Goal: Communication & Community: Answer question/provide support

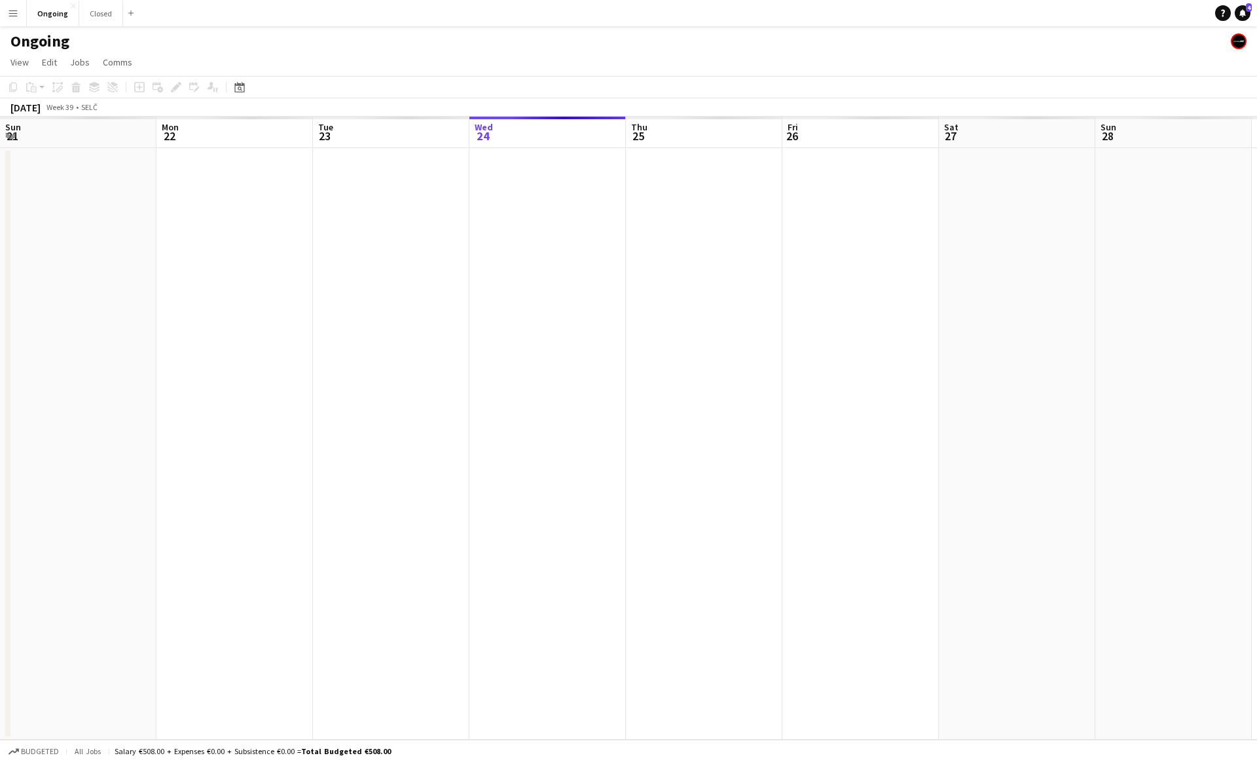
scroll to position [0, 313]
click at [446, 40] on div "Ongoing" at bounding box center [628, 38] width 1257 height 25
click at [42, 13] on button "Ongoing Close" at bounding box center [53, 14] width 52 height 26
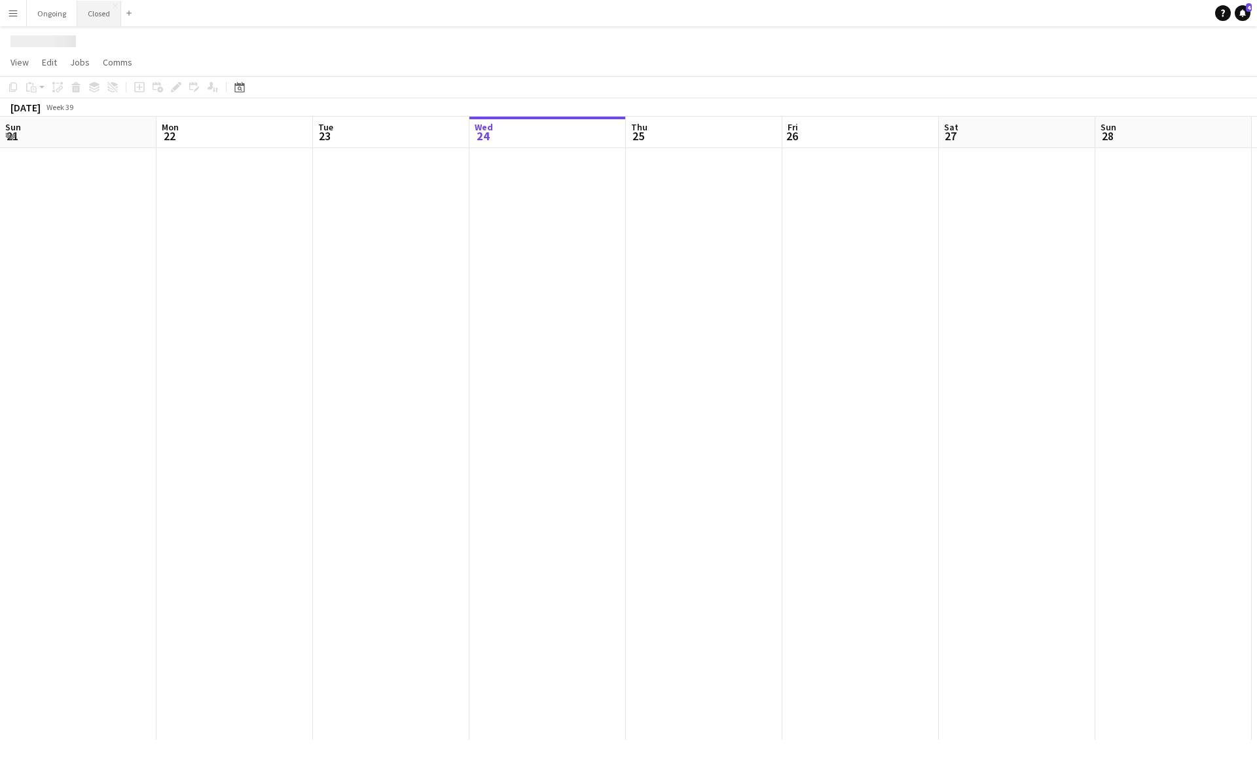
click at [99, 14] on button "Closed Close" at bounding box center [99, 14] width 44 height 26
click at [44, 18] on button "Ongoing Close" at bounding box center [52, 14] width 50 height 26
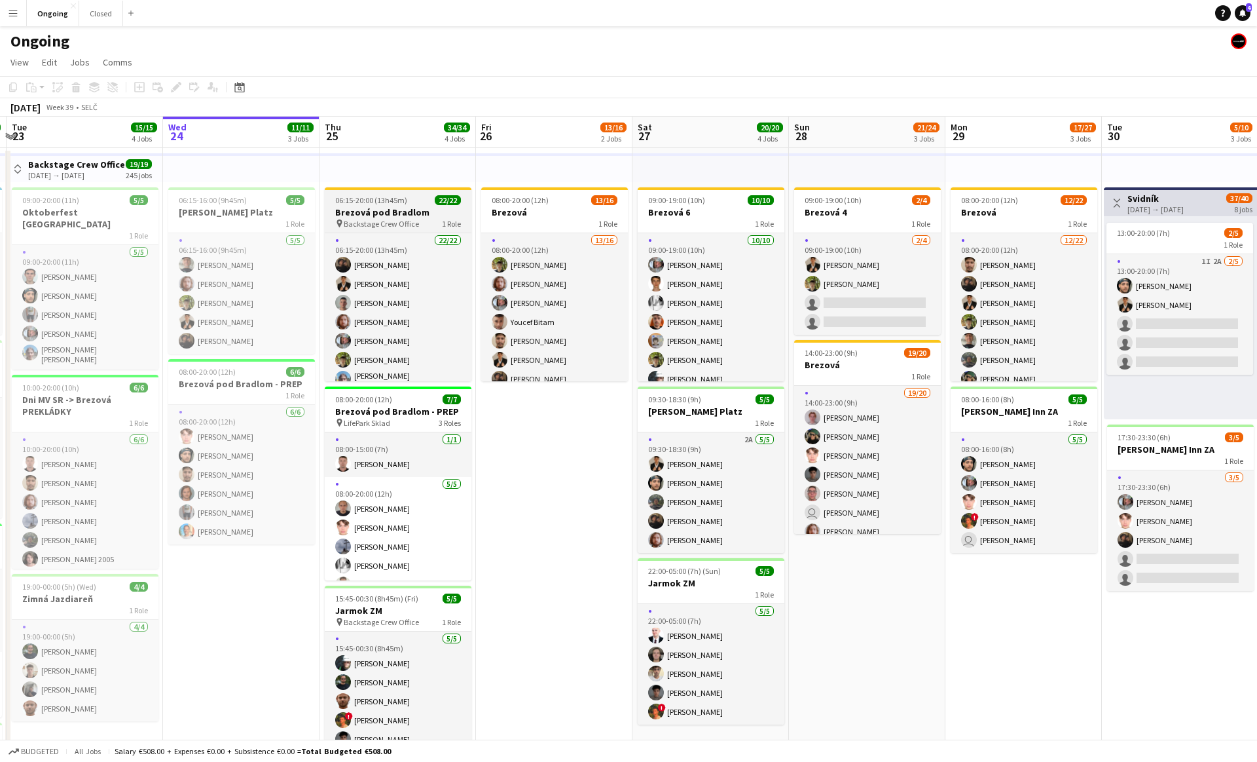
click at [390, 227] on span "Backstage Crew Office" at bounding box center [381, 224] width 75 height 10
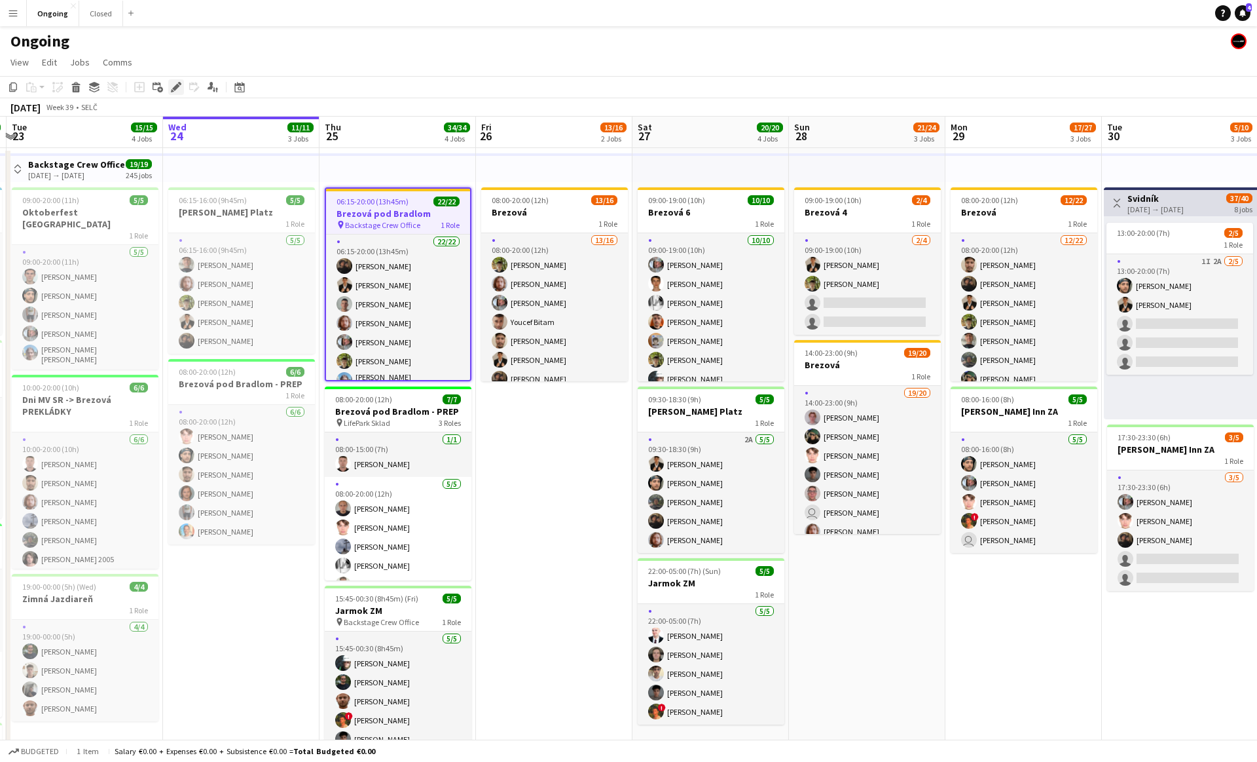
click at [181, 84] on icon at bounding box center [179, 83] width 3 height 3
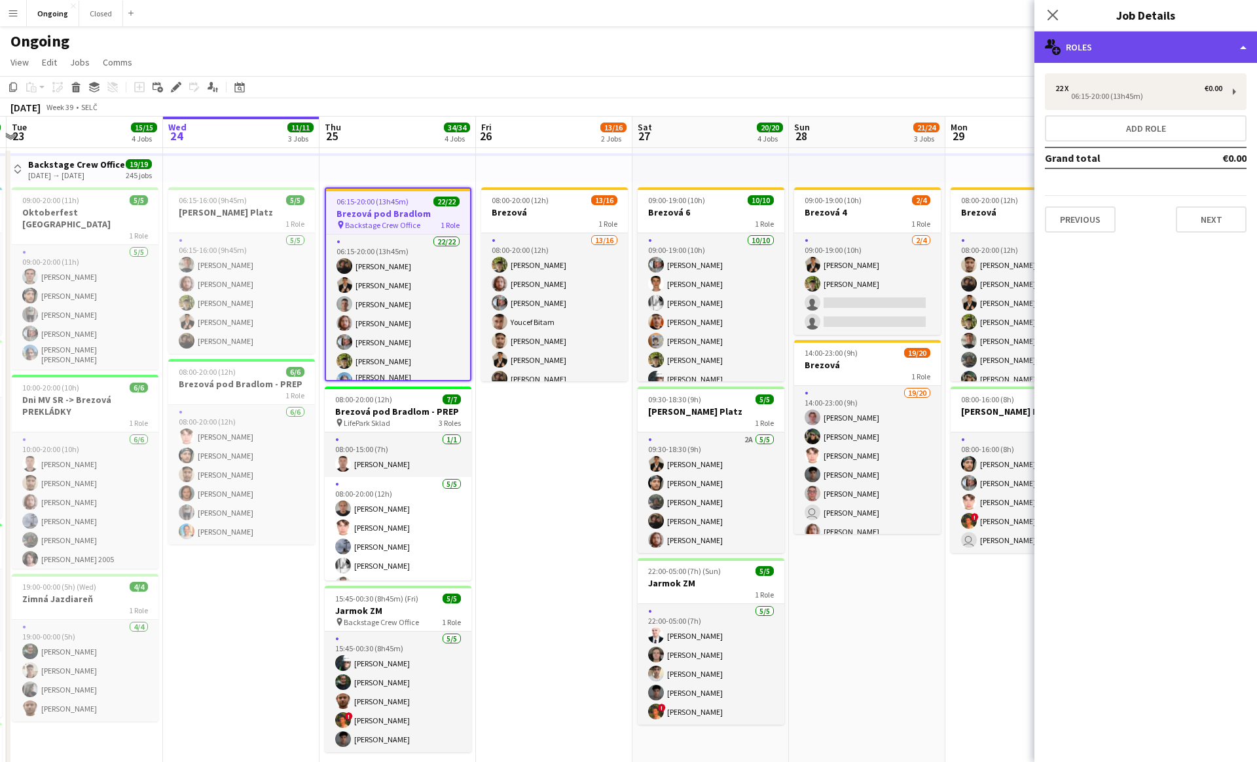
click at [1174, 33] on div "multiple-users-add Roles" at bounding box center [1146, 46] width 223 height 31
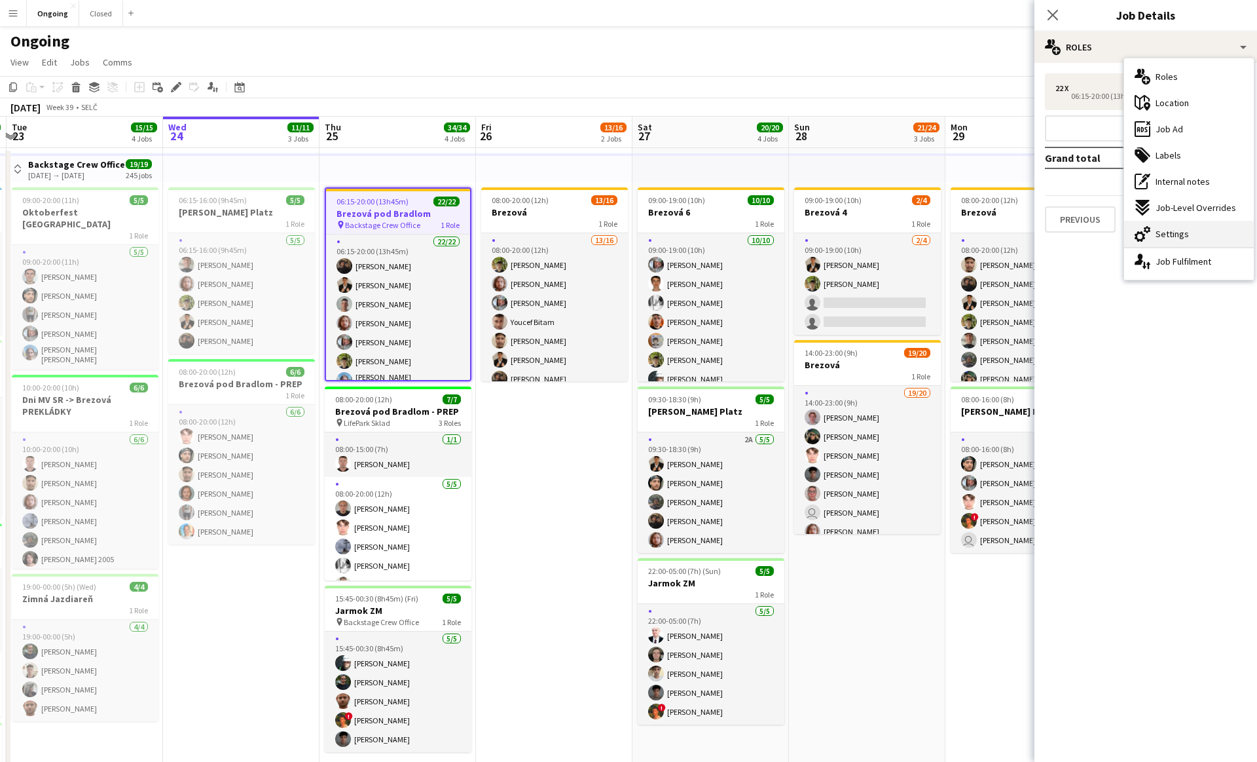
click at [1168, 228] on span "Settings" at bounding box center [1172, 234] width 33 height 12
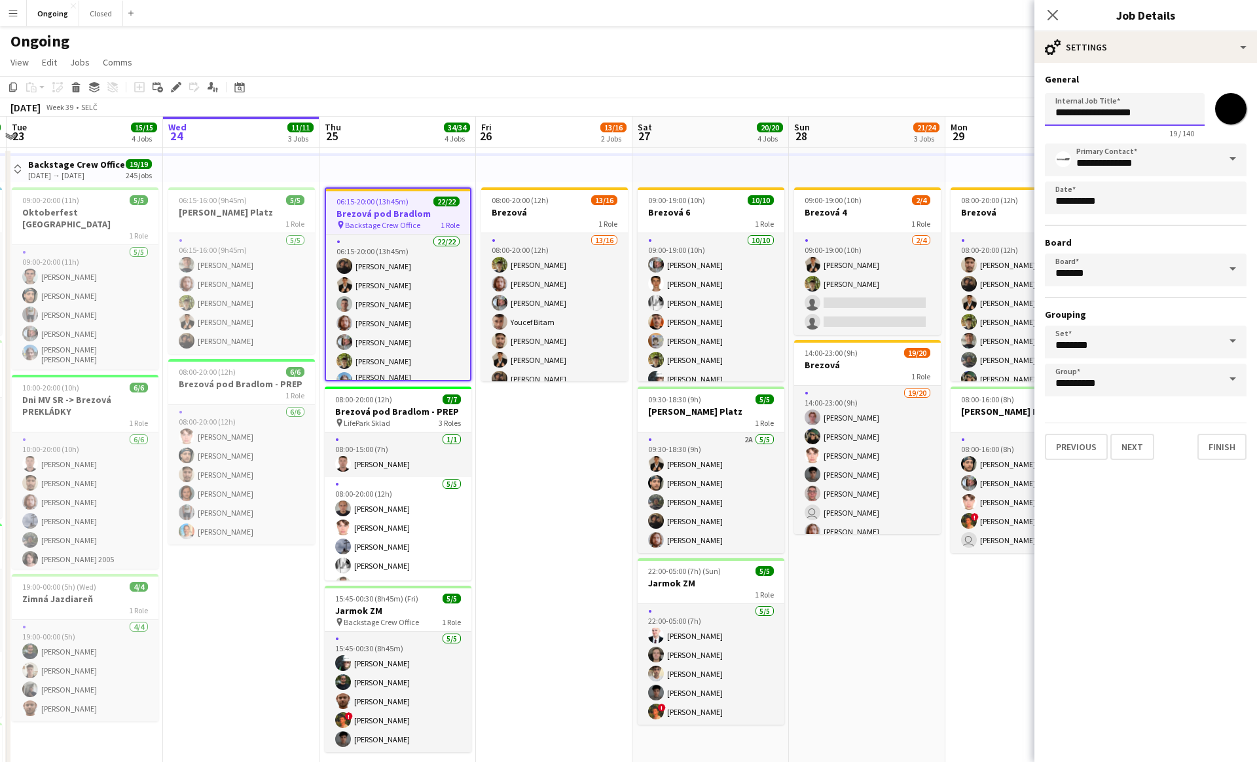
click at [1128, 107] on input "**********" at bounding box center [1125, 109] width 160 height 33
click at [544, 68] on app-page-menu "View Day view expanded Day view collapsed Month view Date picker Jump to [DATE]…" at bounding box center [628, 63] width 1257 height 25
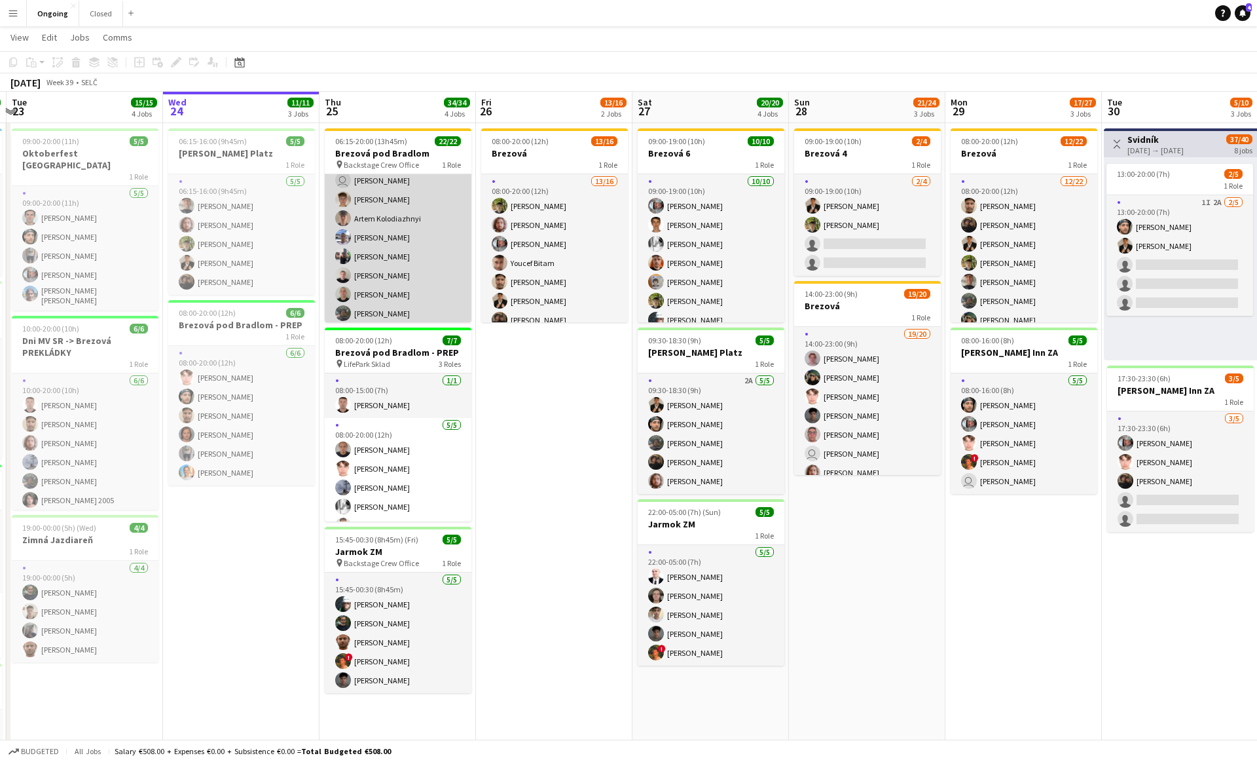
scroll to position [59, 0]
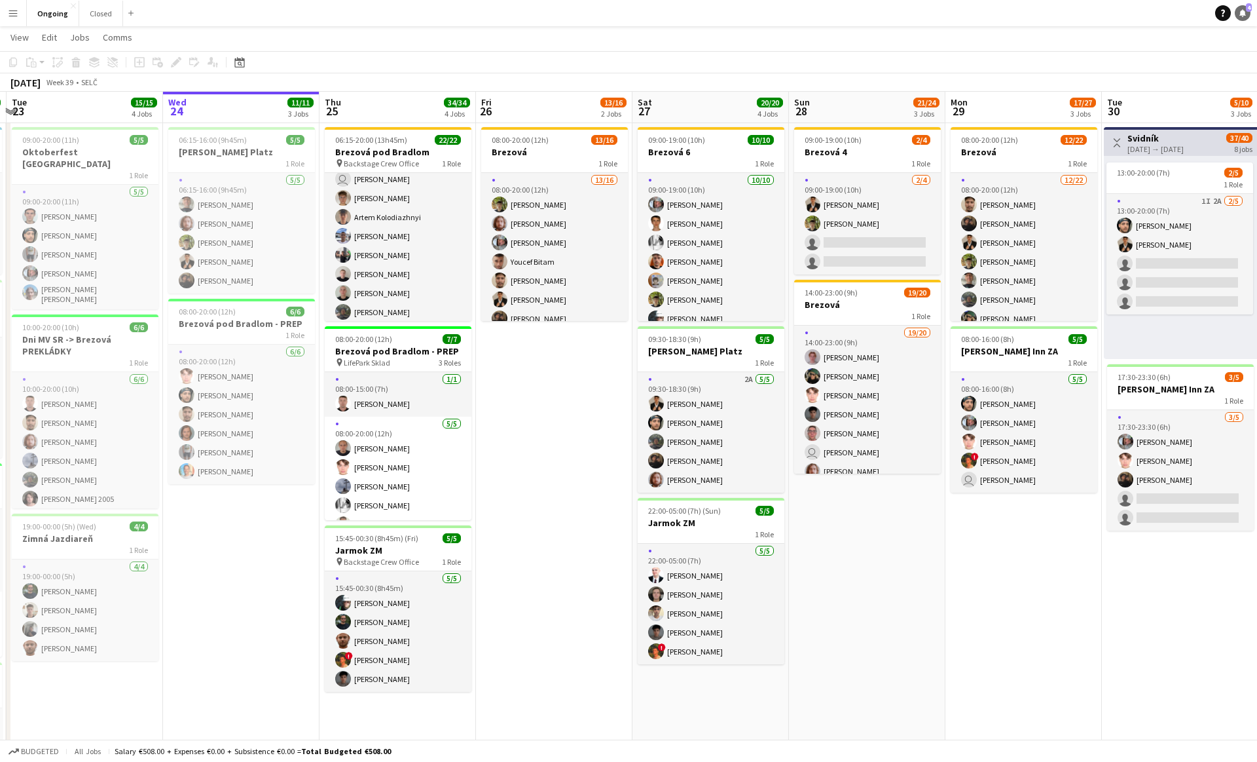
click at [1245, 14] on icon at bounding box center [1243, 12] width 7 height 7
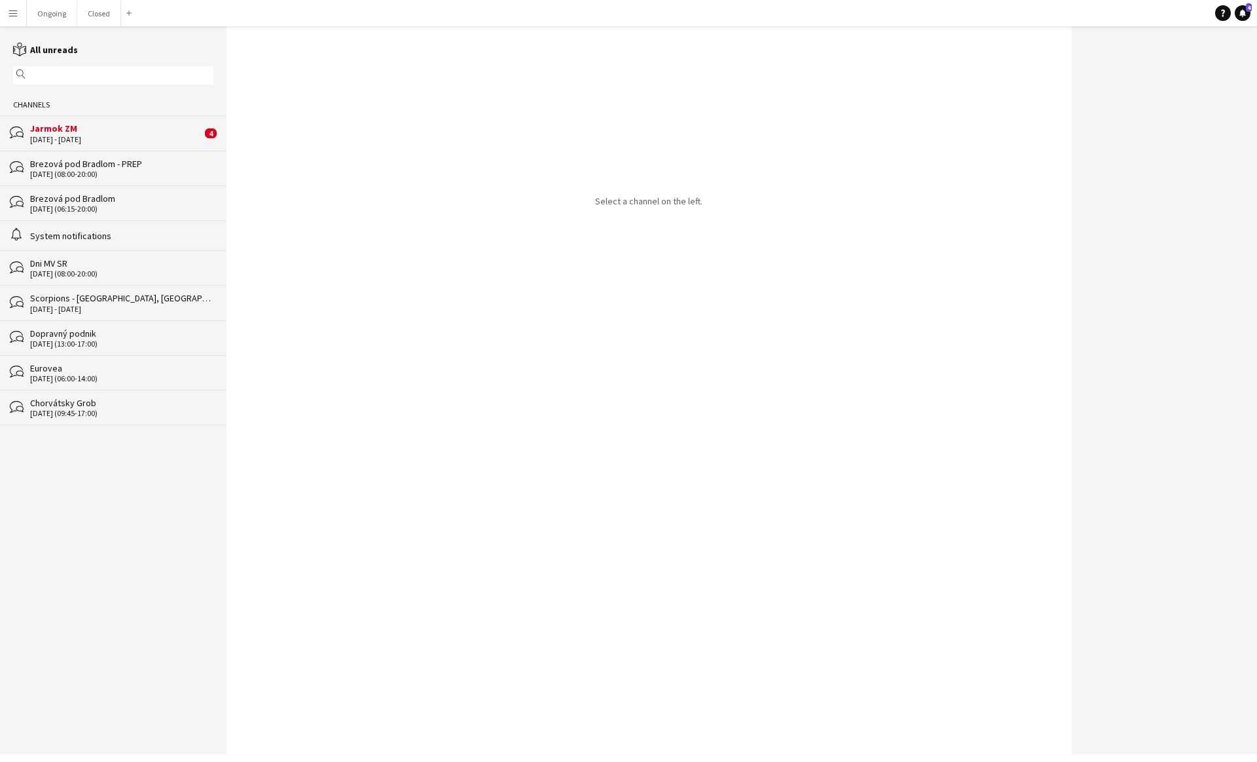
click at [86, 204] on div "[DATE] (06:15-20:00)" at bounding box center [121, 208] width 183 height 9
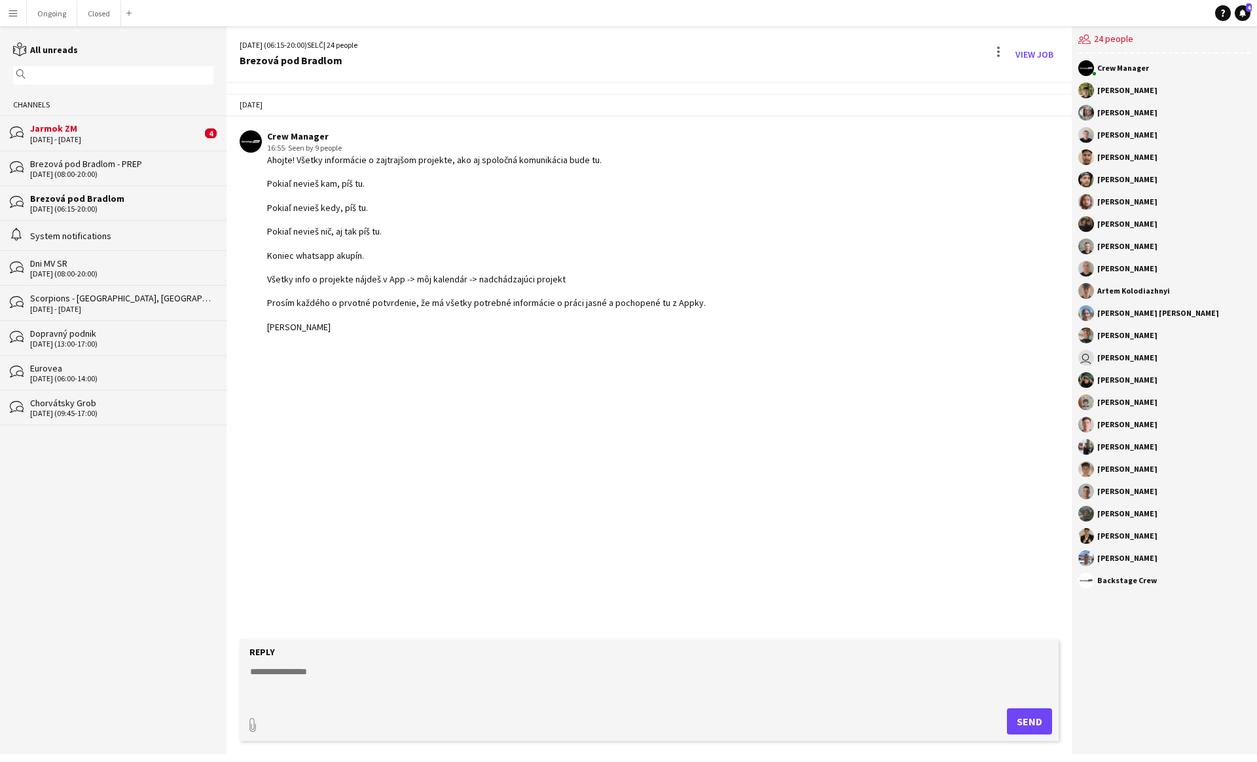
click at [109, 153] on div "bubbles Brezová pod Bradlom - PREP [DATE] (08:00-20:00)" at bounding box center [113, 168] width 227 height 35
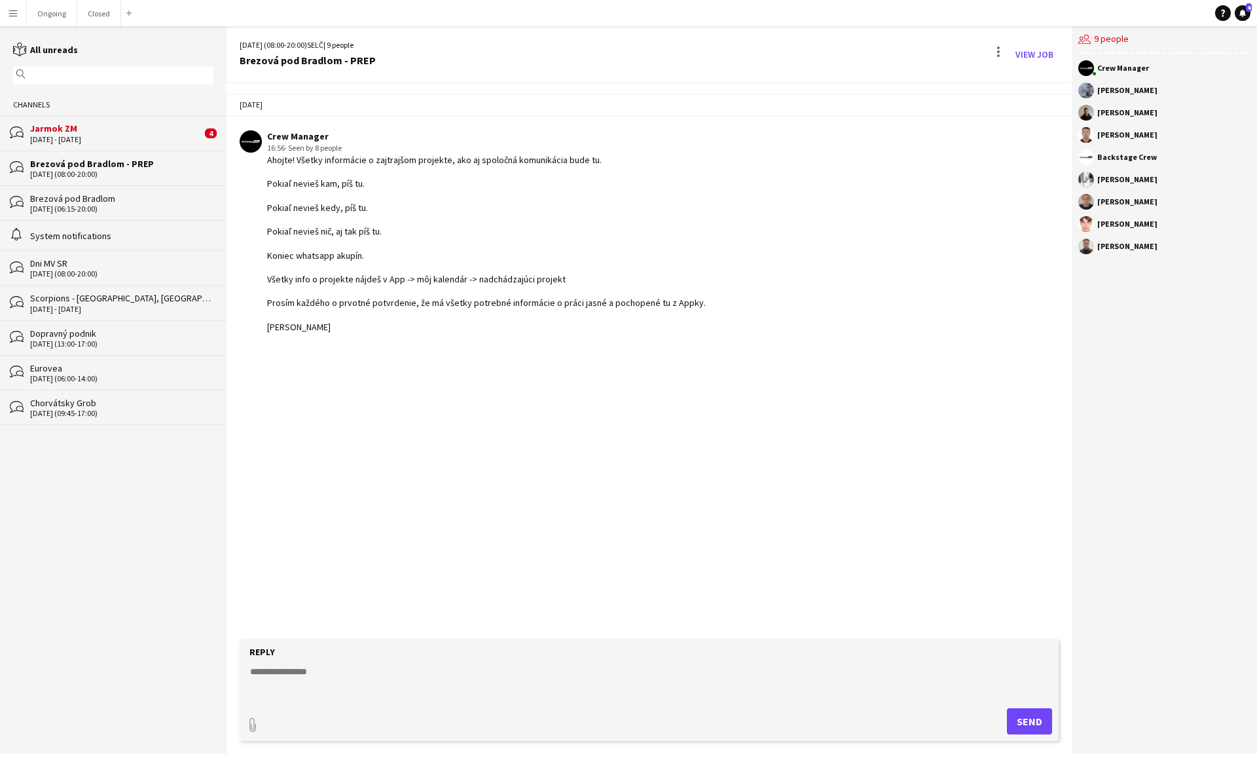
click at [52, 138] on div "[DATE] - [DATE]" at bounding box center [116, 139] width 172 height 9
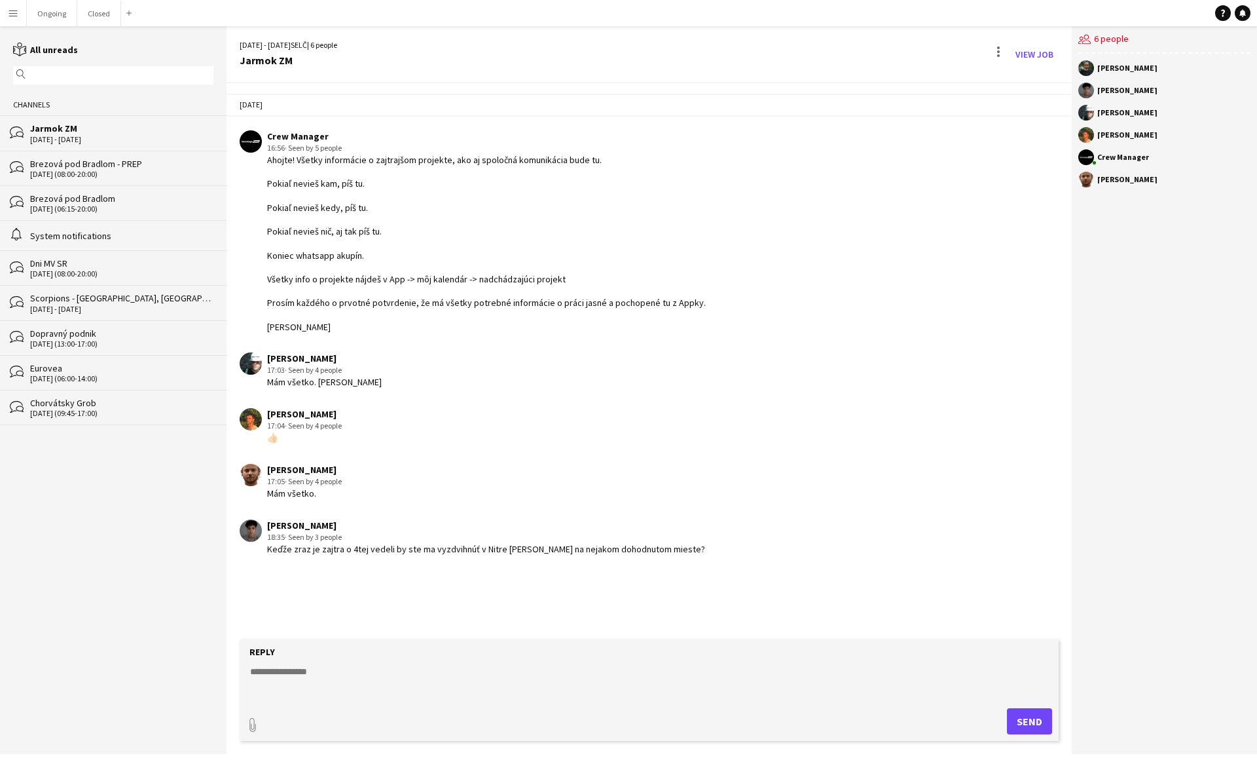
click at [310, 672] on textarea at bounding box center [652, 682] width 806 height 34
click at [376, 669] on textarea "**********" at bounding box center [652, 682] width 806 height 34
type textarea "**********"
click at [1033, 718] on button "Send" at bounding box center [1029, 721] width 45 height 26
click at [58, 18] on button "Ongoing Close" at bounding box center [52, 14] width 50 height 26
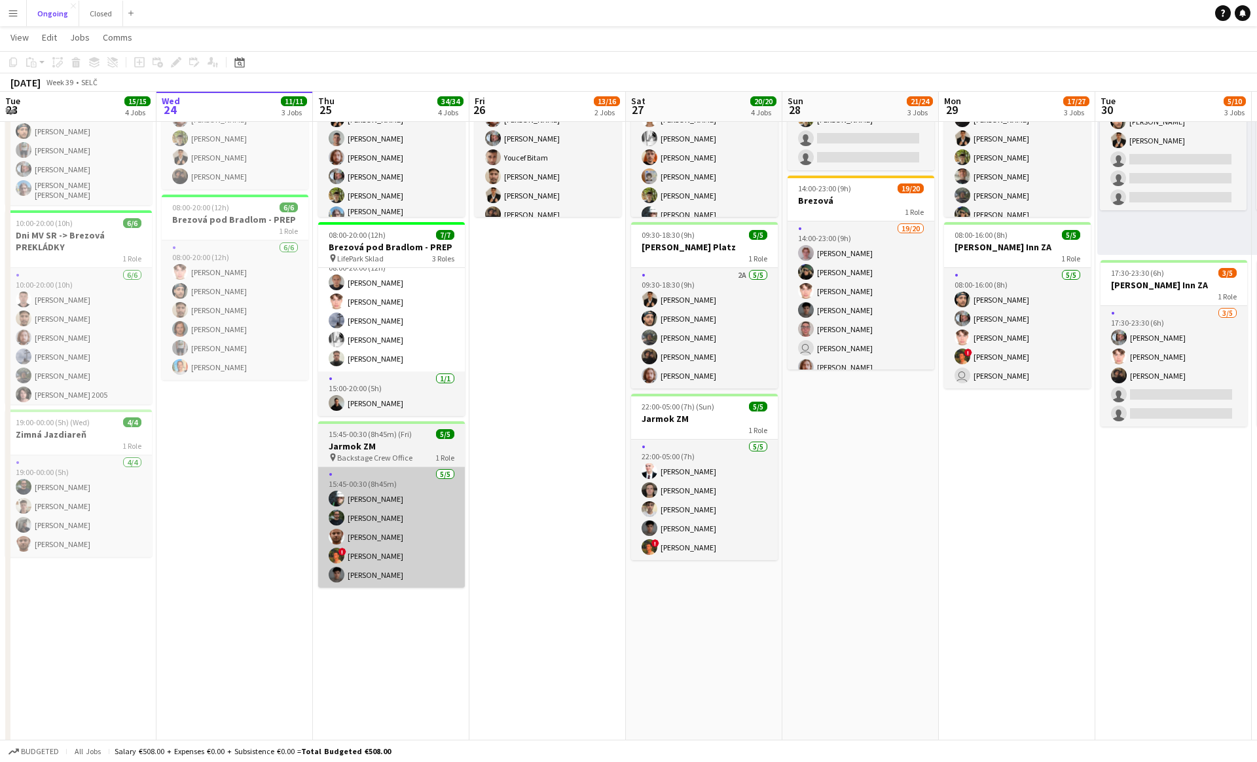
scroll to position [162, 0]
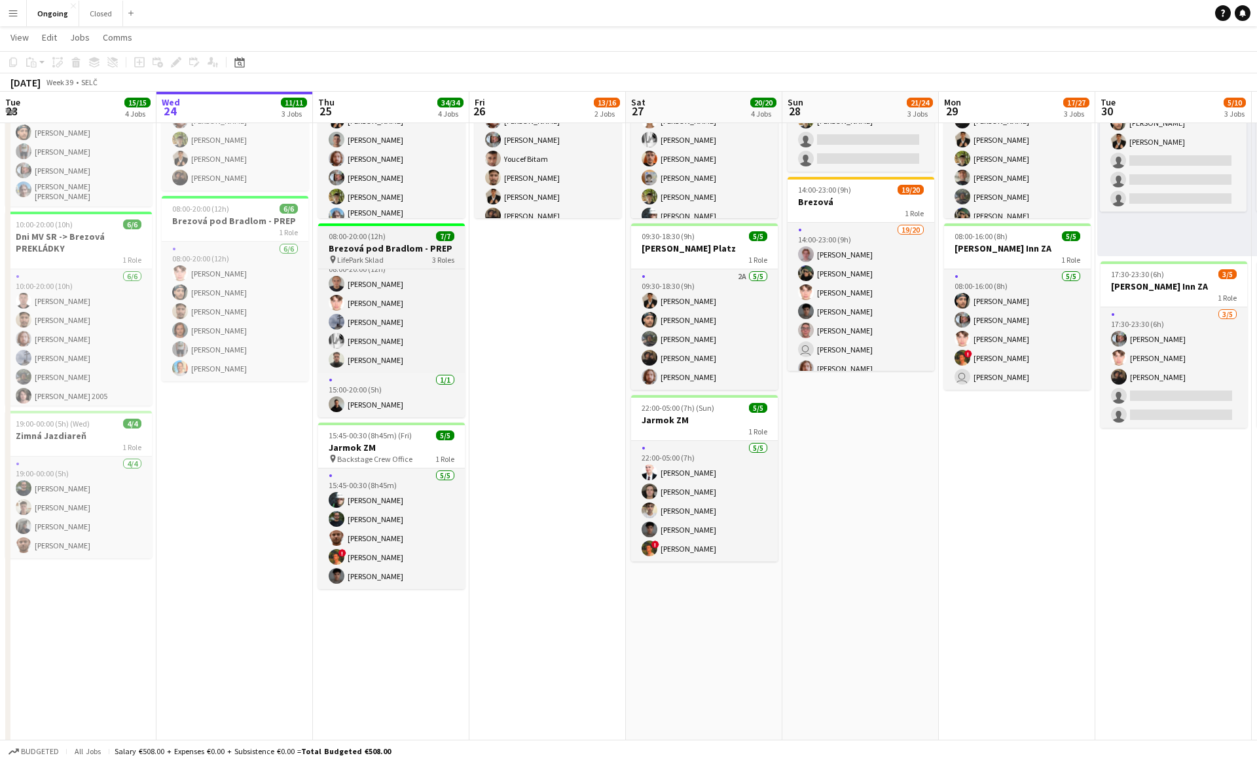
click at [407, 257] on div "pin LifePark Sklad 3 Roles" at bounding box center [391, 259] width 147 height 10
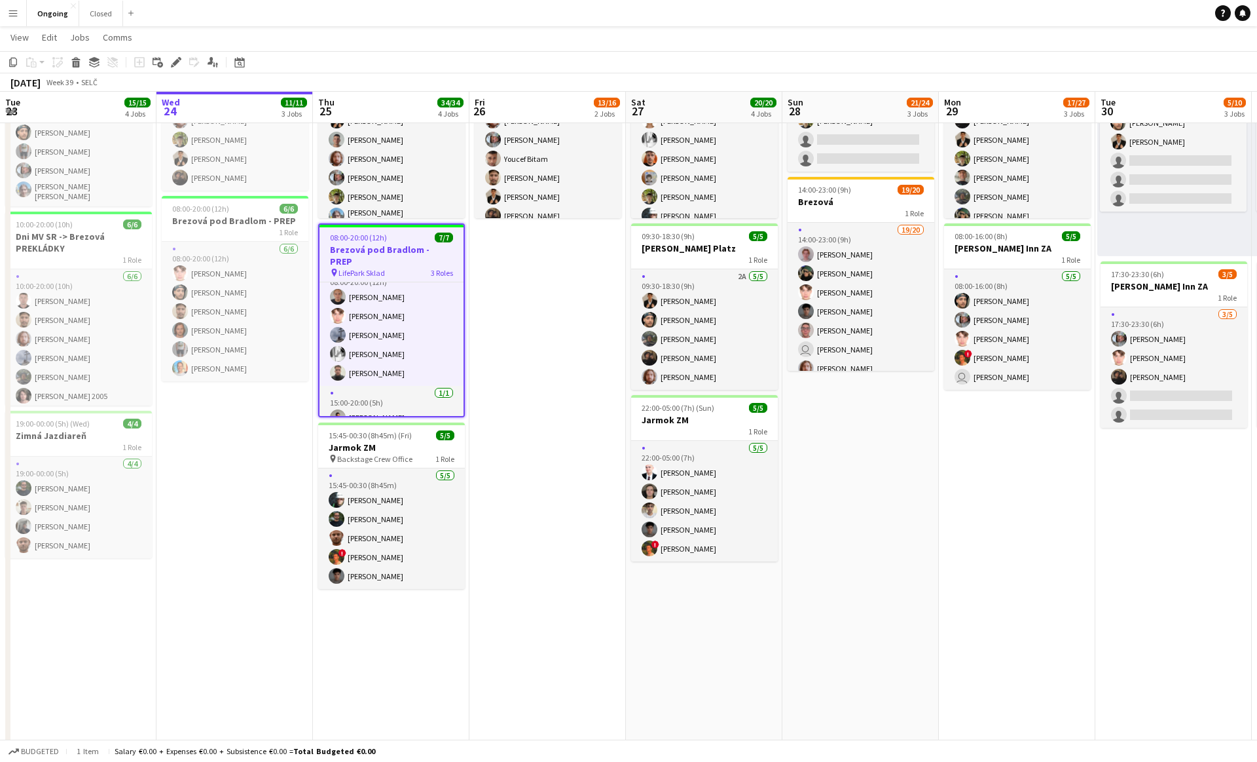
click at [10, 7] on button "Menu" at bounding box center [13, 13] width 26 height 26
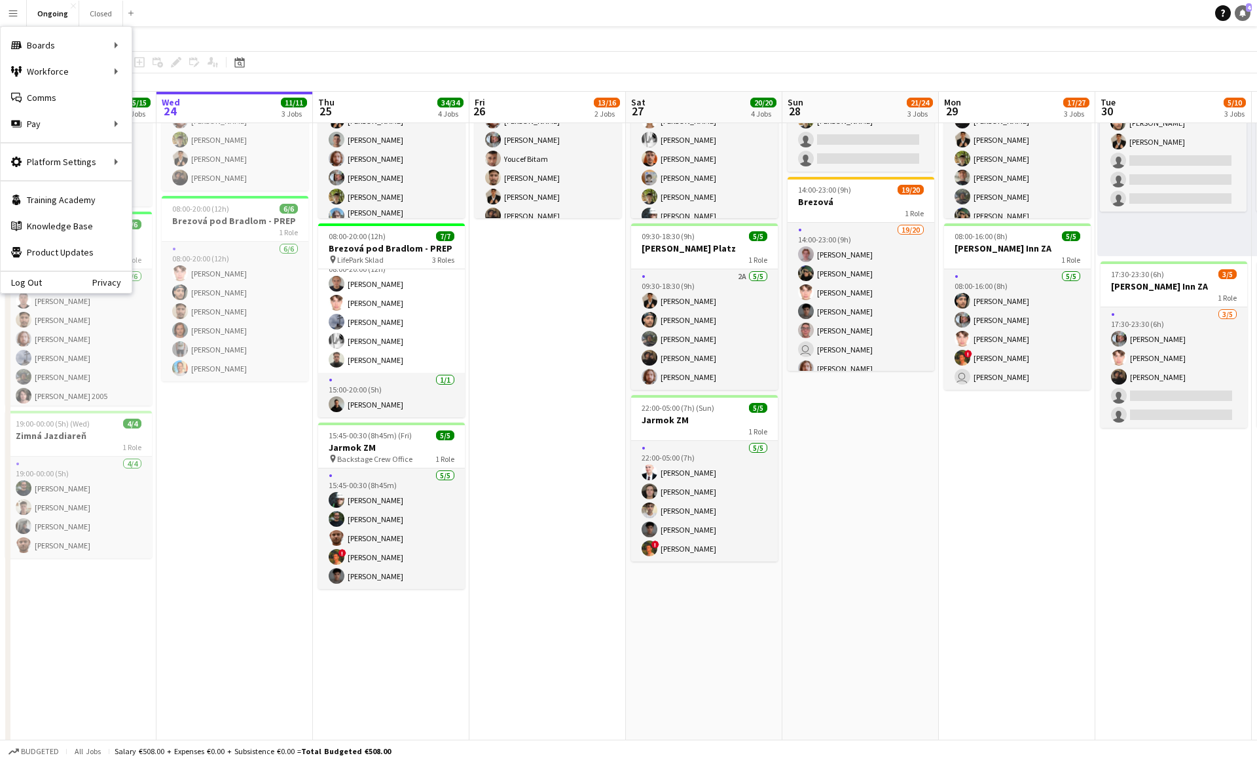
click at [1239, 16] on icon "Notifications" at bounding box center [1243, 13] width 8 height 8
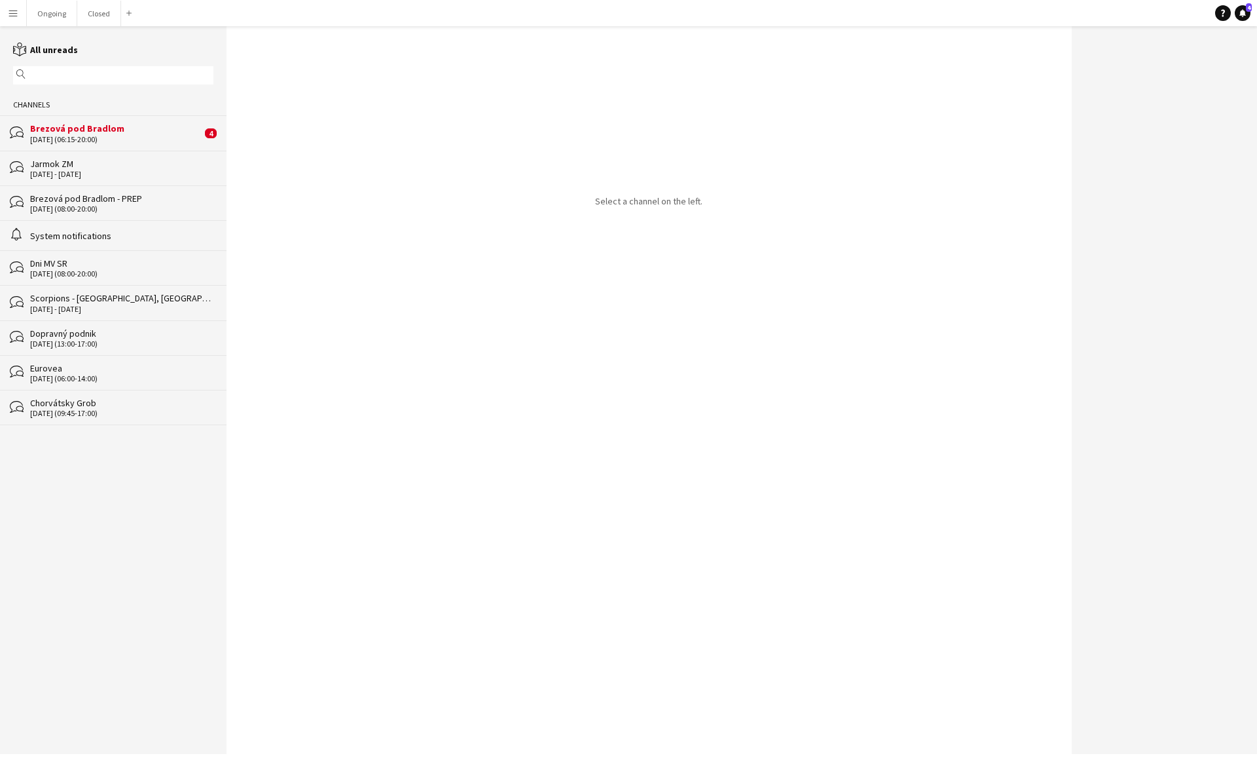
click at [58, 127] on div "Brezová pod Bradlom" at bounding box center [116, 128] width 172 height 12
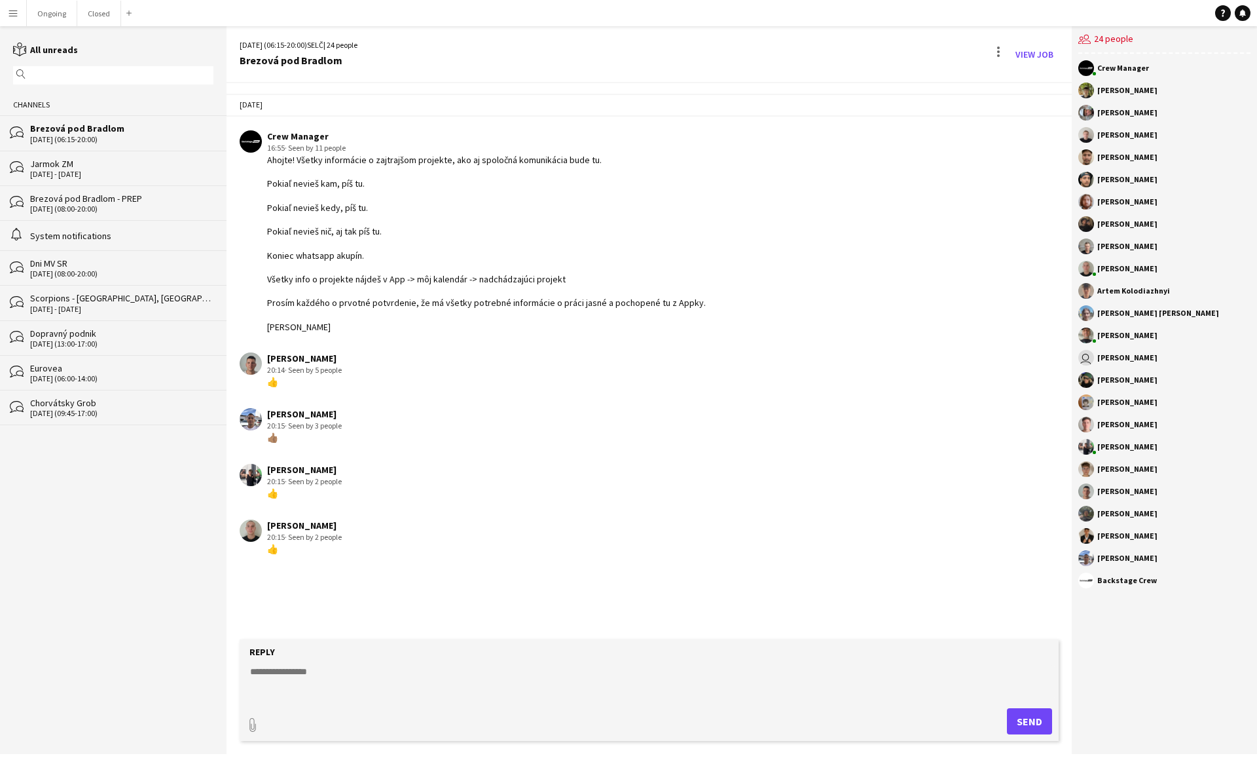
click at [90, 166] on div "Jarmok ZM" at bounding box center [121, 164] width 183 height 12
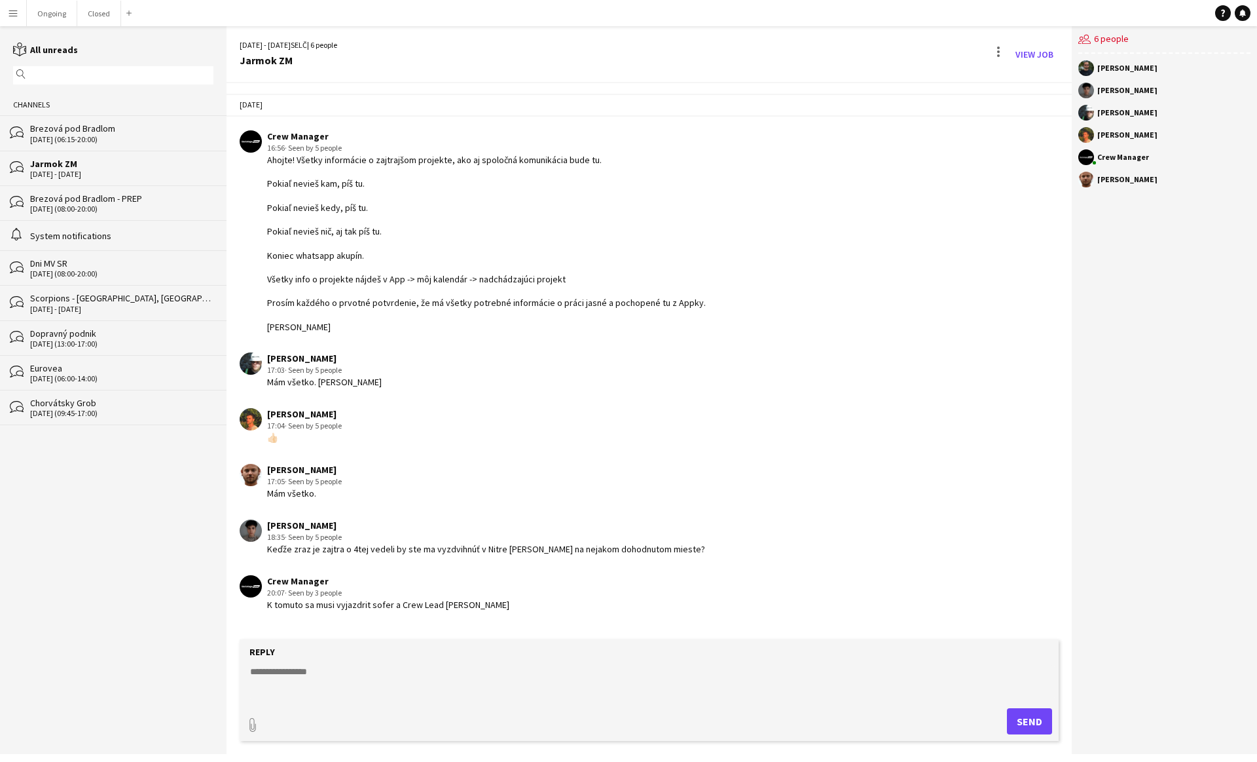
click at [92, 193] on div "Brezová pod Bradlom - PREP" at bounding box center [121, 199] width 183 height 12
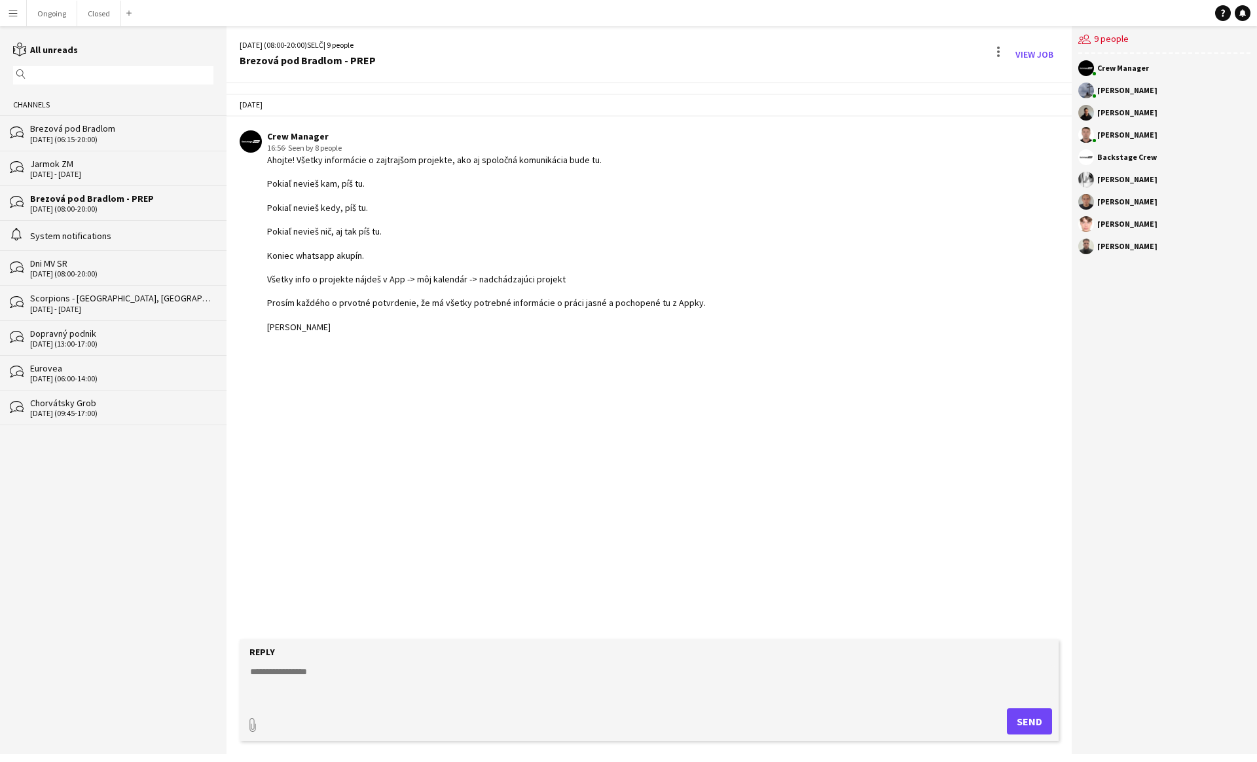
click at [113, 166] on div "Jarmok ZM" at bounding box center [121, 164] width 183 height 12
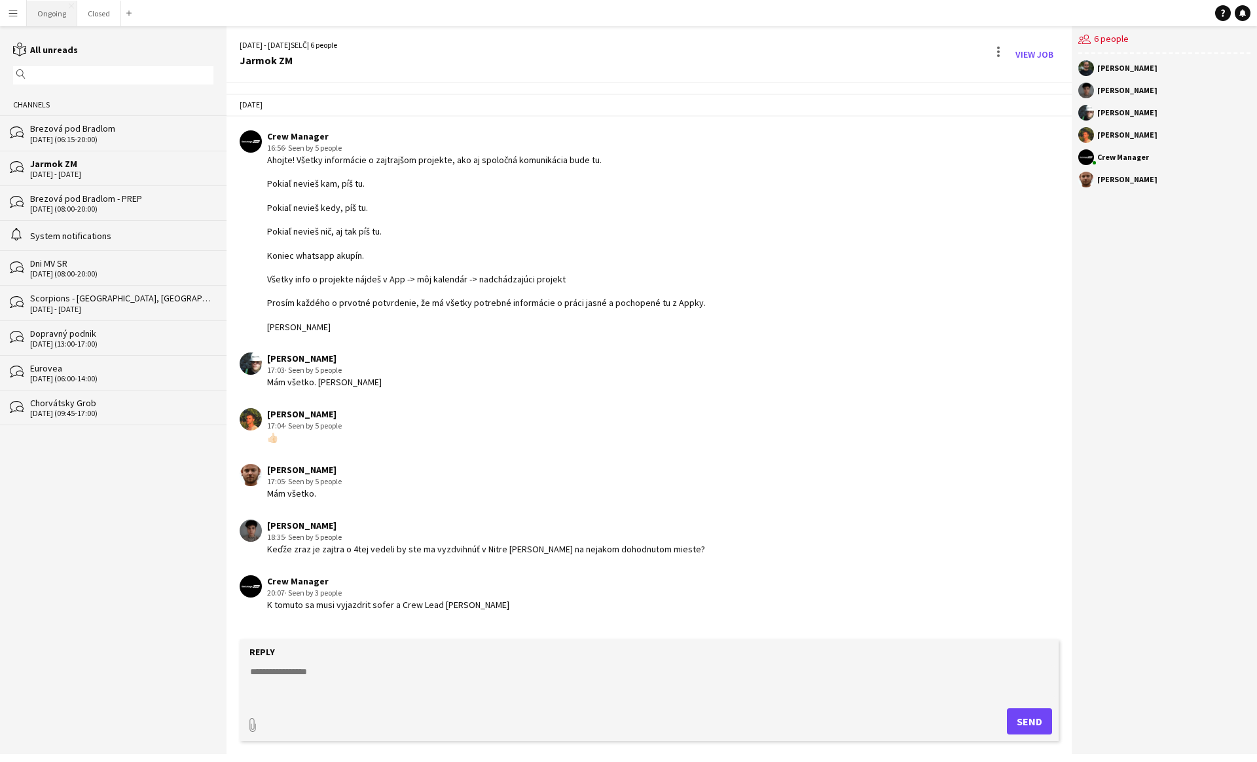
click at [57, 21] on button "Ongoing Close" at bounding box center [52, 14] width 50 height 26
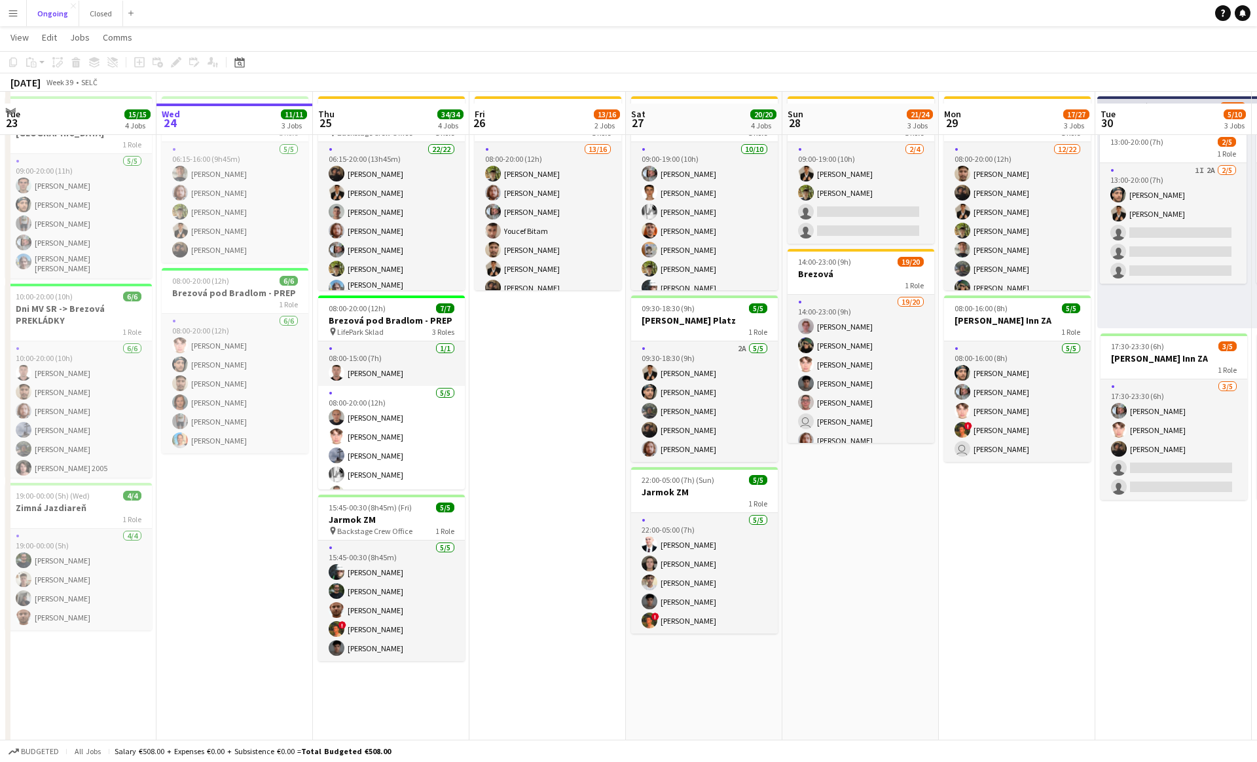
scroll to position [102, 0]
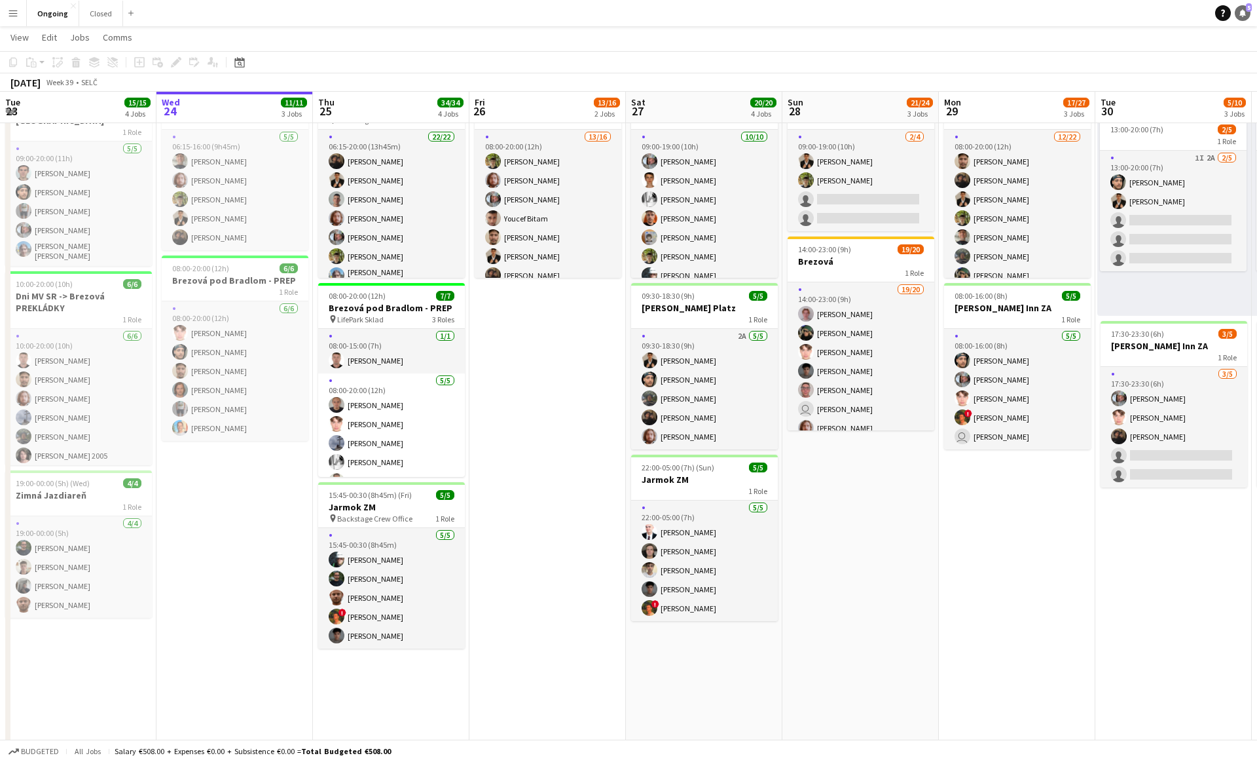
click at [1240, 7] on link "Notifications 5" at bounding box center [1243, 13] width 16 height 16
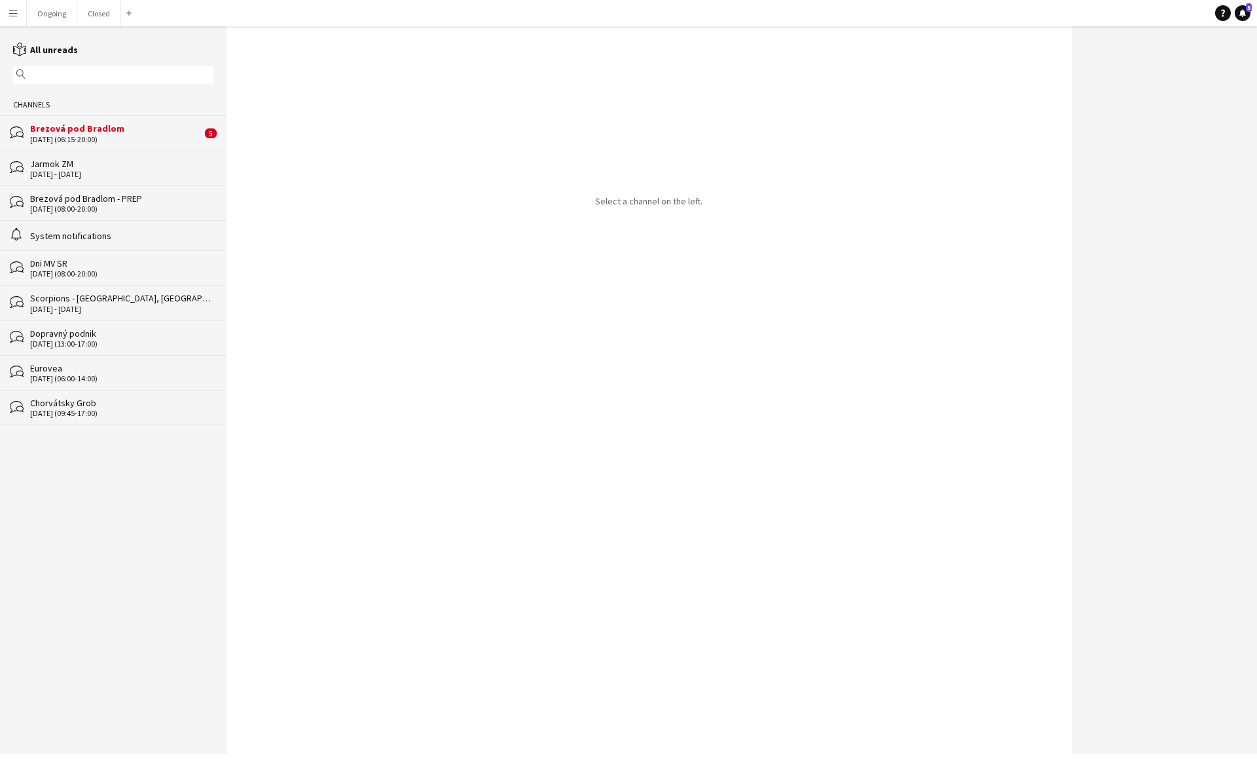
click at [145, 128] on div "Brezová pod Bradlom" at bounding box center [116, 128] width 172 height 12
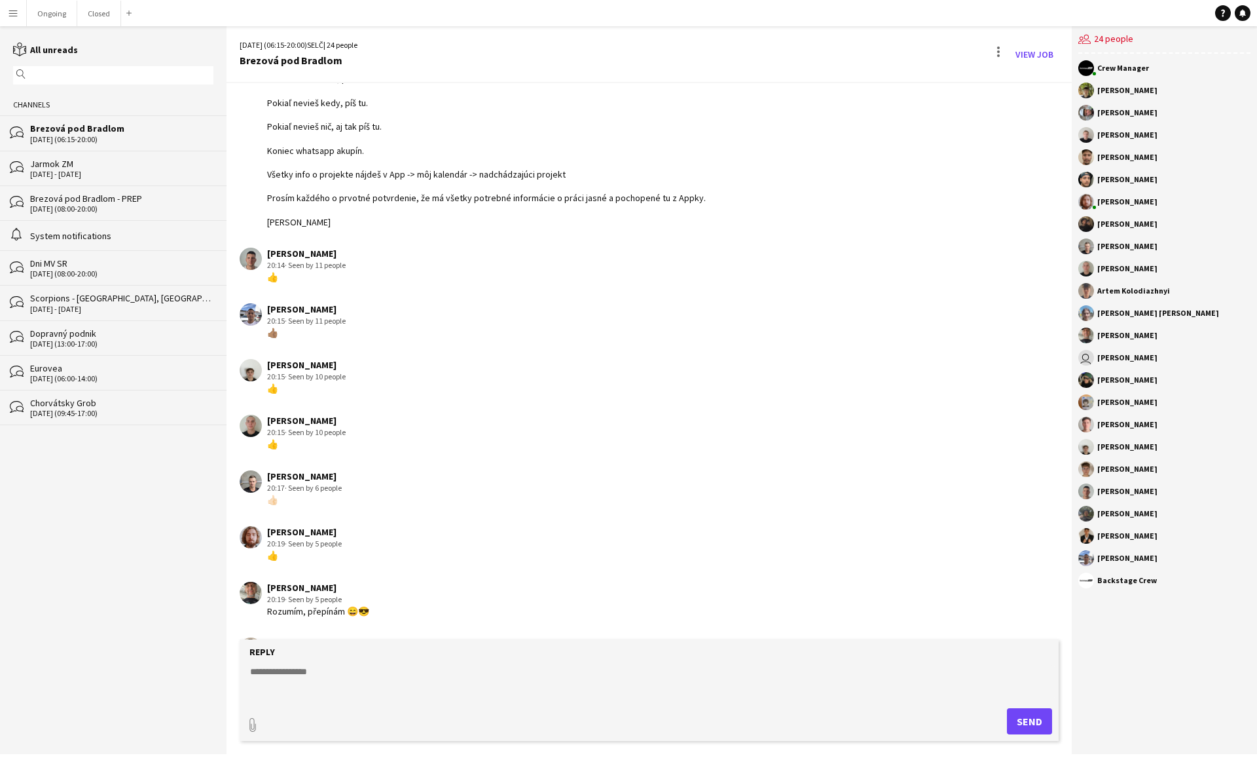
scroll to position [98, 0]
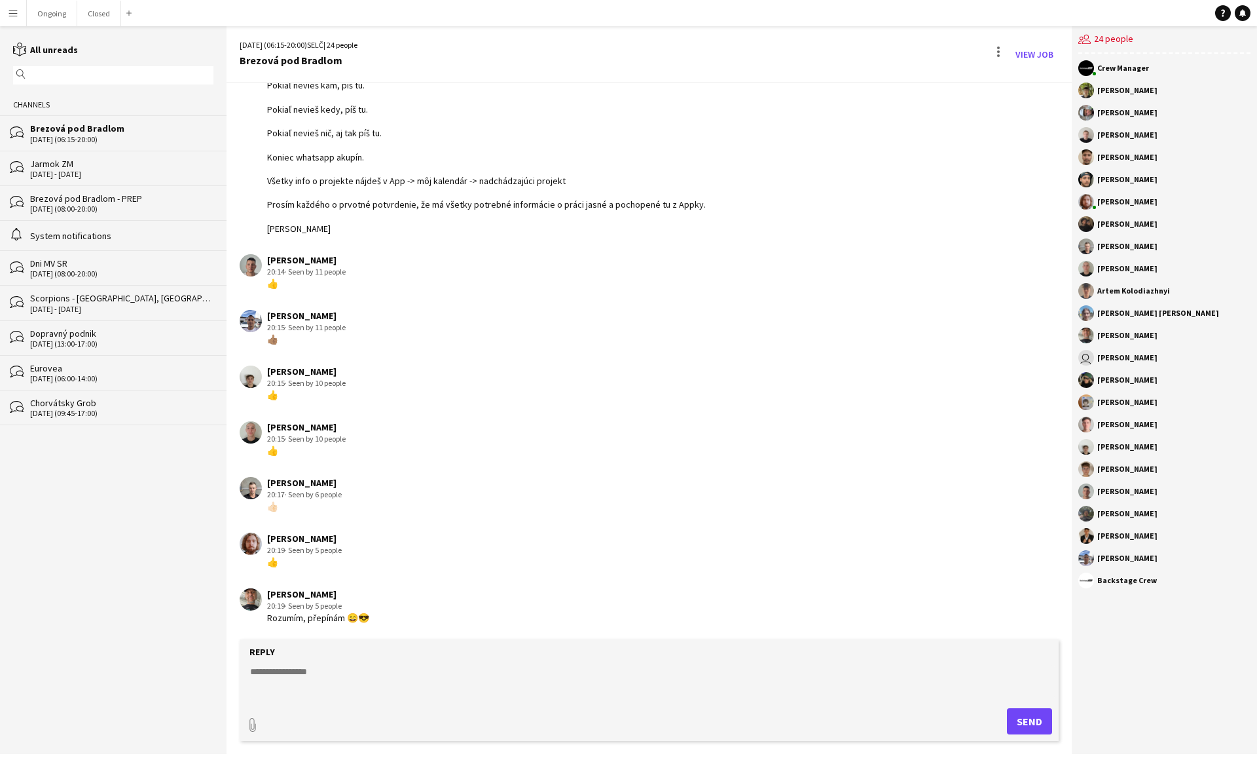
click at [79, 173] on div "[DATE] - [DATE]" at bounding box center [121, 174] width 183 height 9
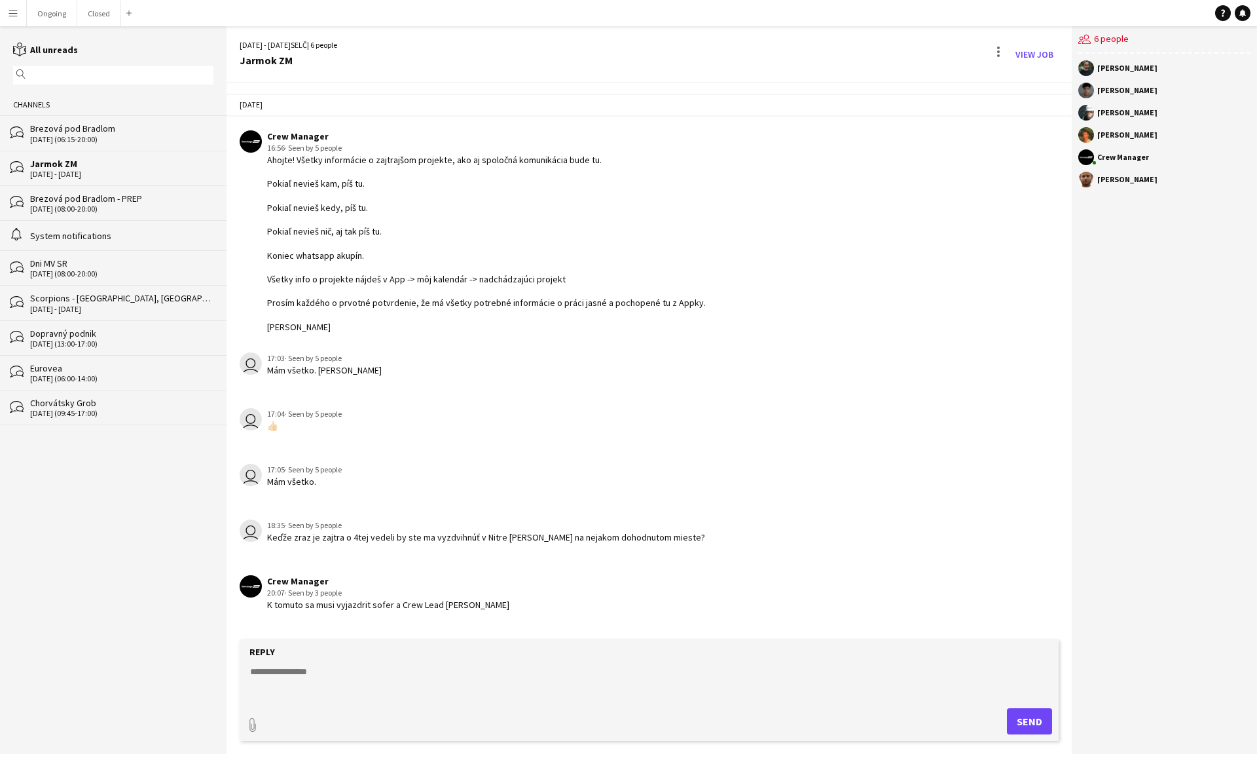
click at [98, 190] on div "bubbles Brezová pod Bradlom - PREP [DATE] (08:00-20:00)" at bounding box center [113, 202] width 227 height 35
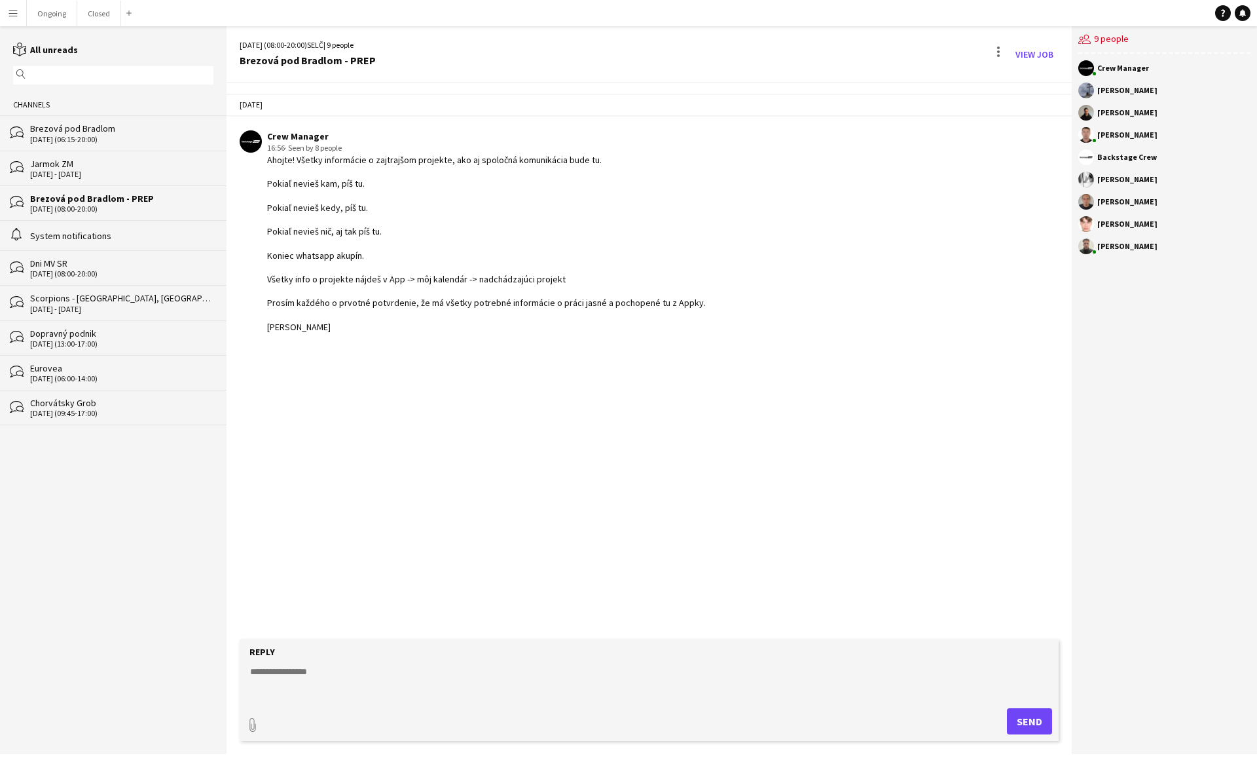
click at [110, 161] on div "Jarmok ZM" at bounding box center [121, 164] width 183 height 12
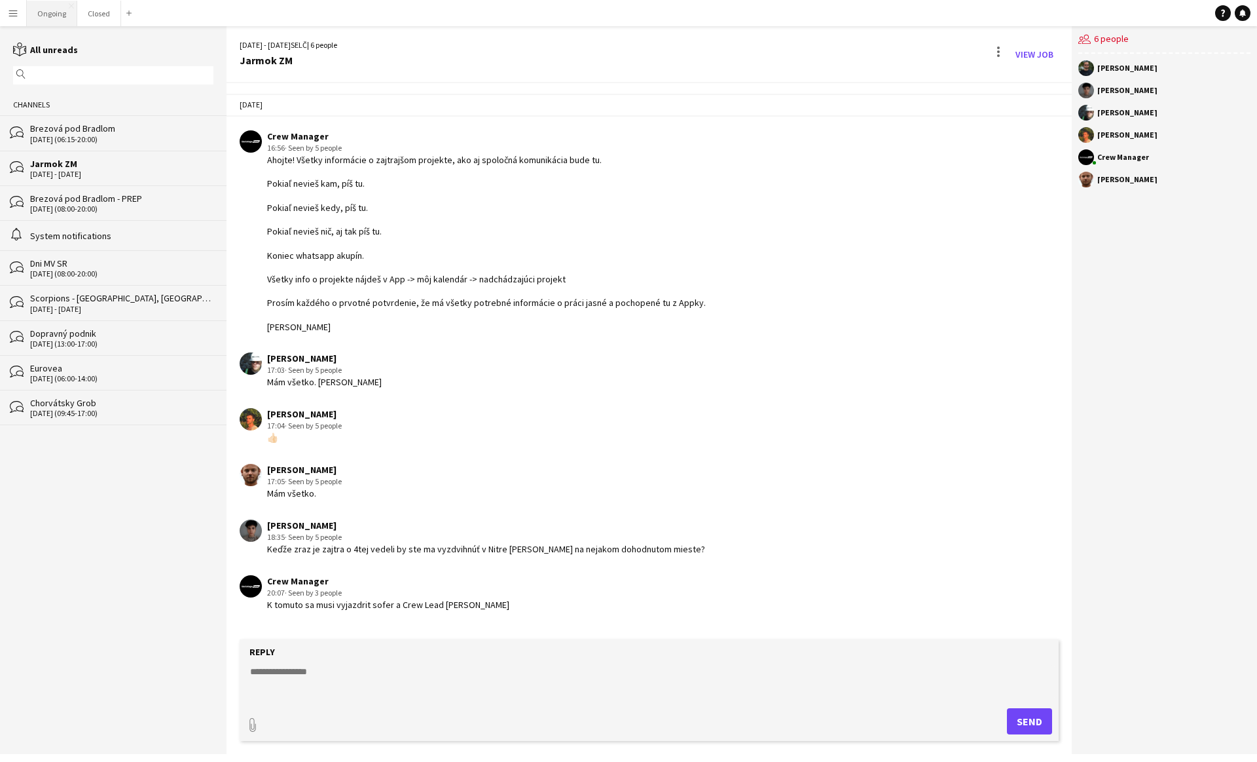
click at [52, 12] on button "Ongoing Close" at bounding box center [52, 14] width 50 height 26
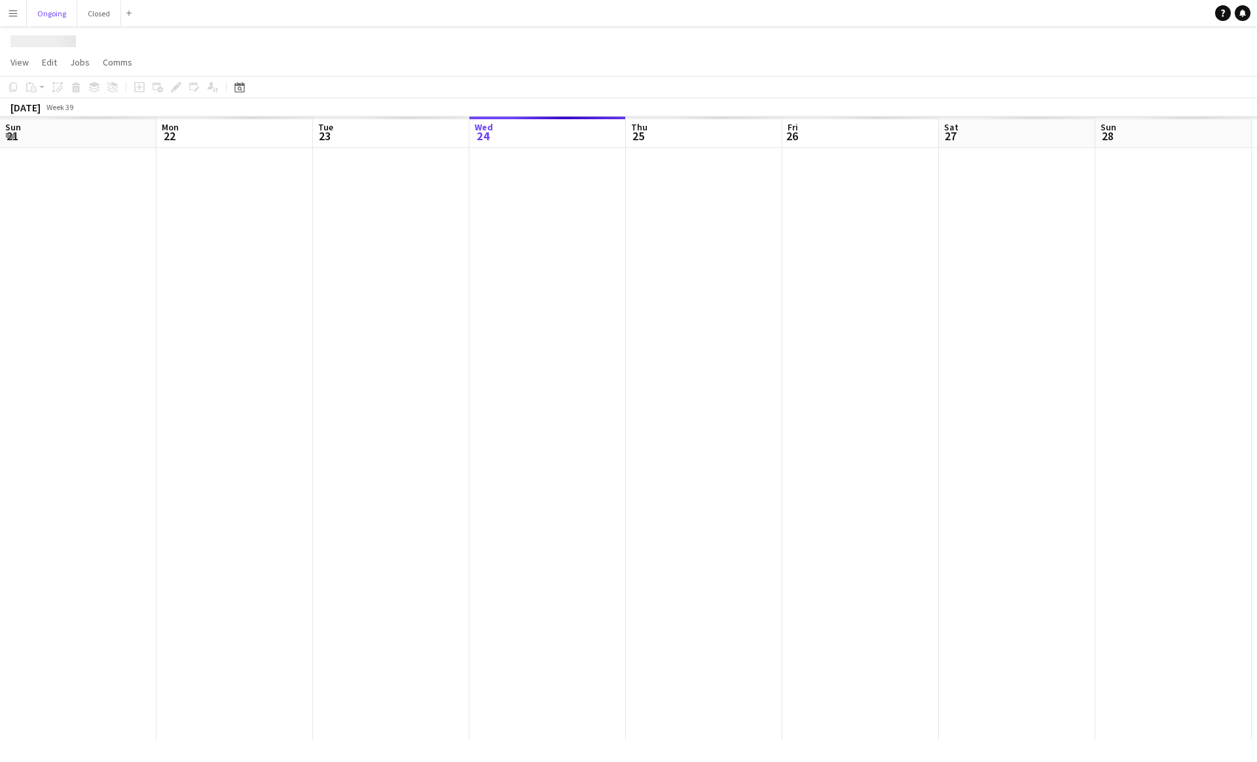
scroll to position [0, 313]
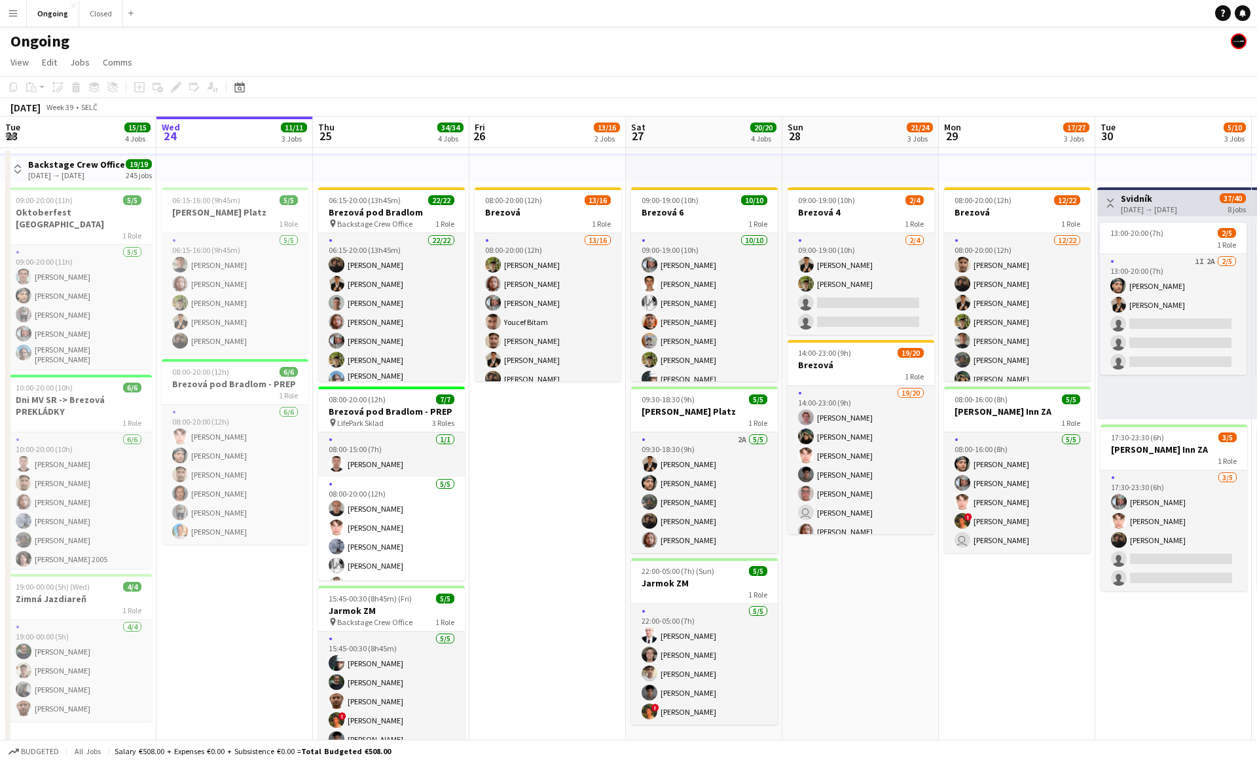
click at [10, 12] on app-icon "Menu" at bounding box center [13, 13] width 10 height 10
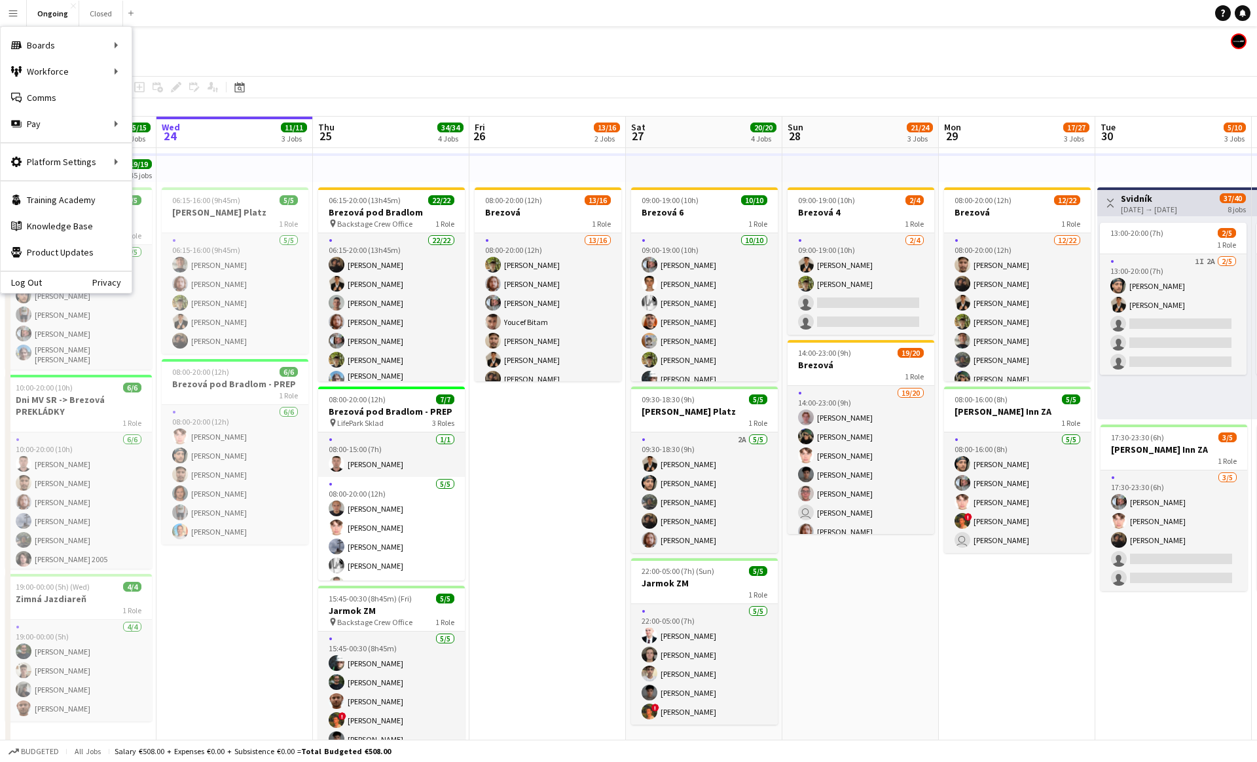
click at [274, 58] on app-page-menu "View Day view expanded Day view collapsed Month view Date picker Jump to [DATE]…" at bounding box center [628, 63] width 1257 height 25
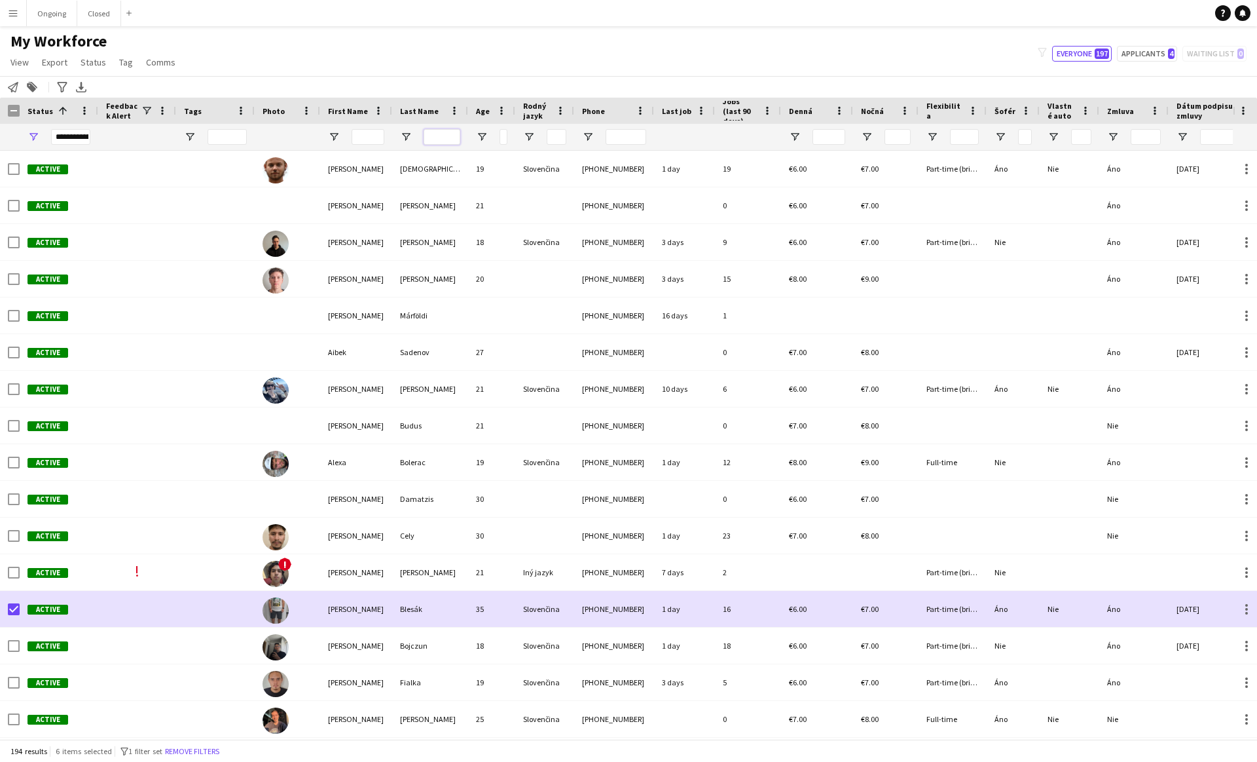
click at [447, 138] on input "Last Name Filter Input" at bounding box center [442, 137] width 37 height 16
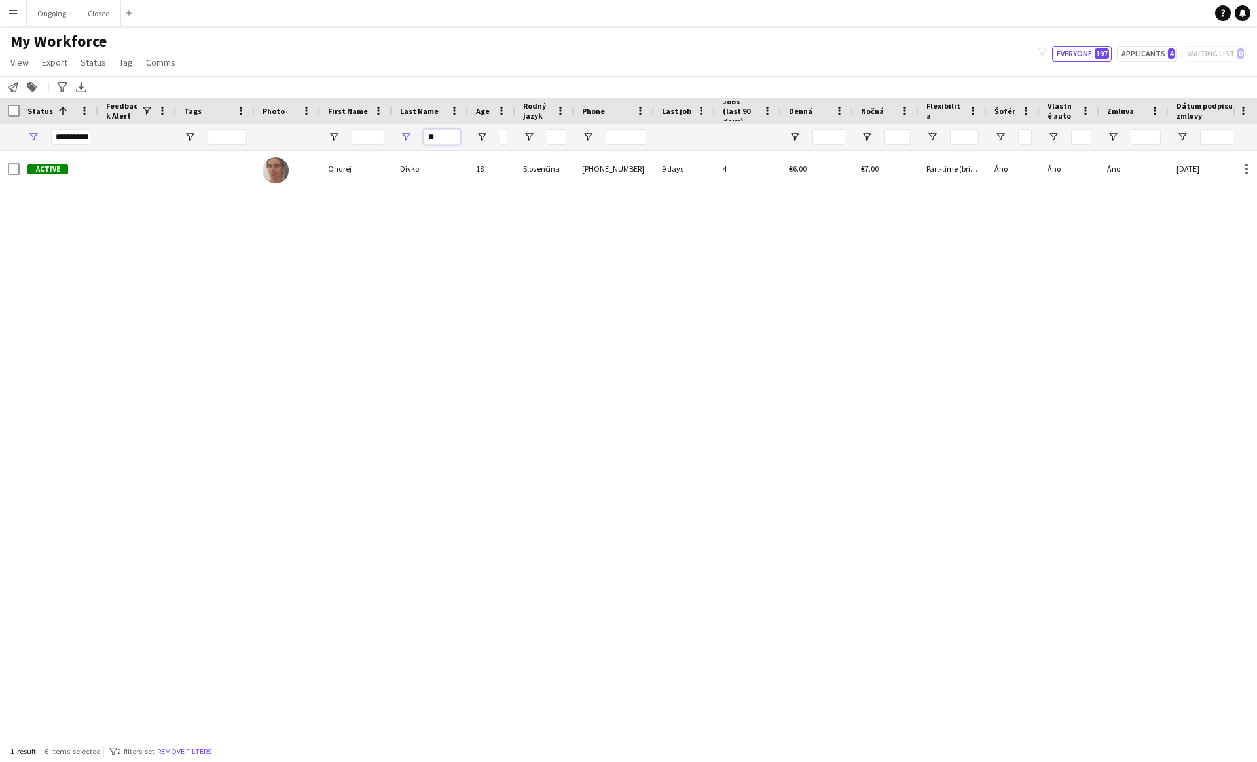
type input "*"
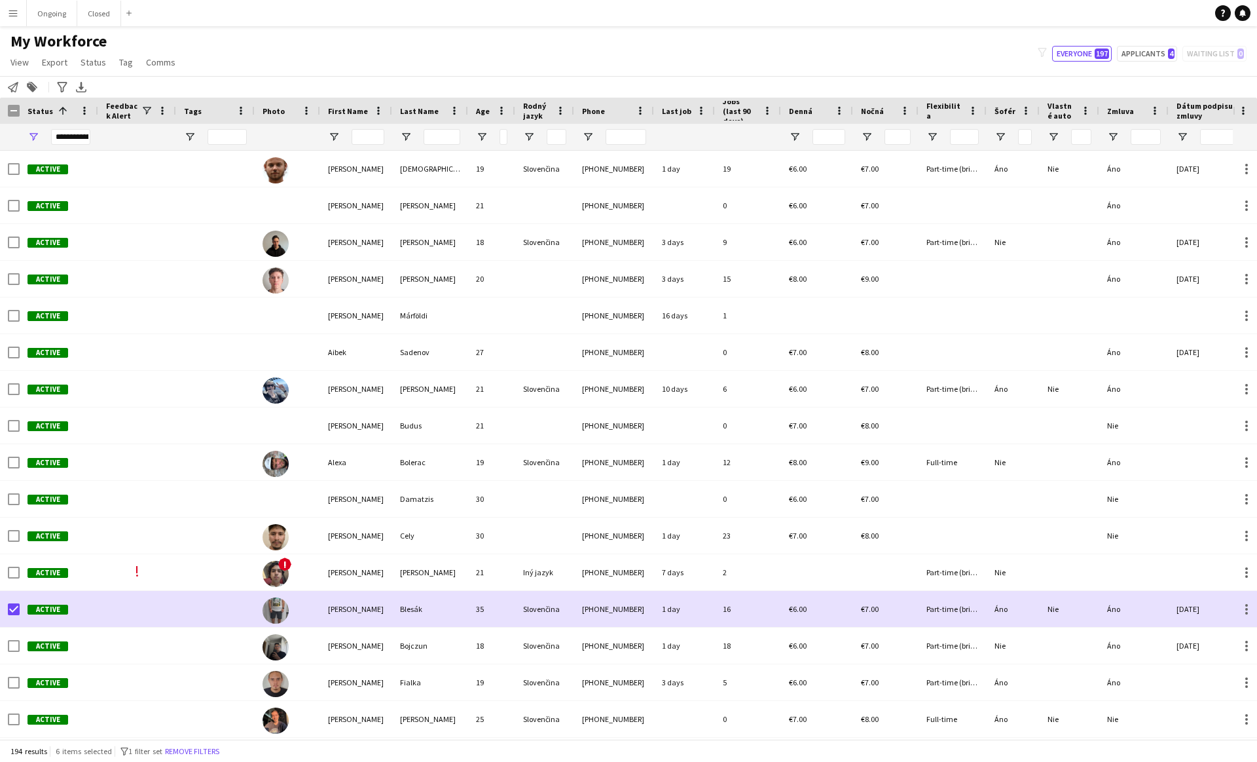
click at [275, 46] on div "My Workforce View Views Default view New view Update view Delete view Edit name…" at bounding box center [628, 53] width 1257 height 45
